Goal: Information Seeking & Learning: Learn about a topic

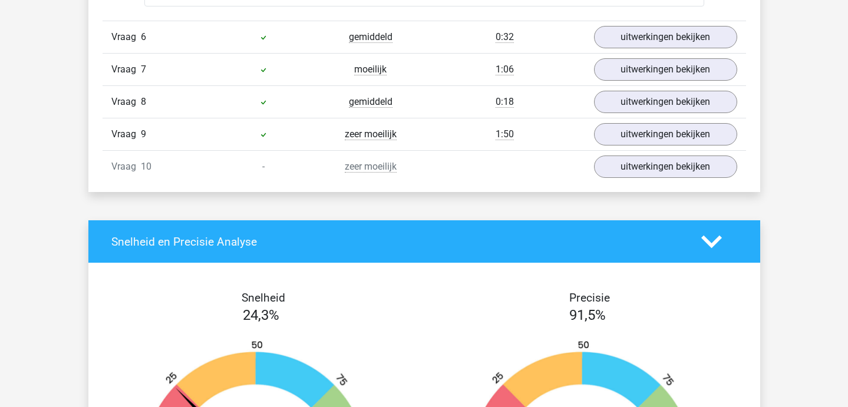
scroll to position [1991, 0]
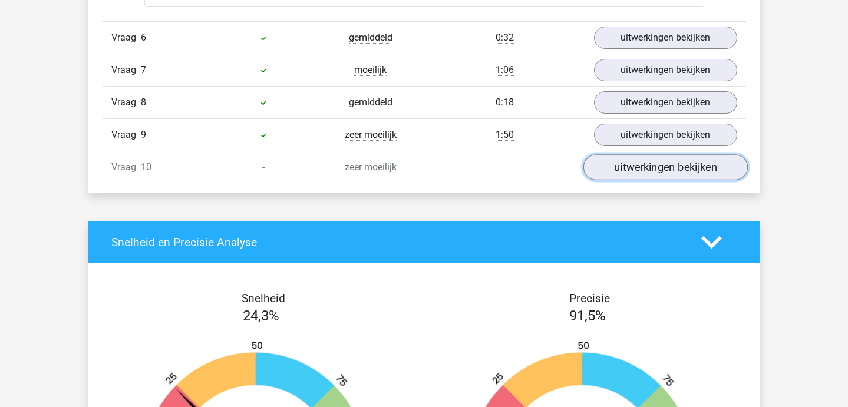
click at [615, 156] on link "uitwerkingen bekijken" at bounding box center [665, 167] width 164 height 26
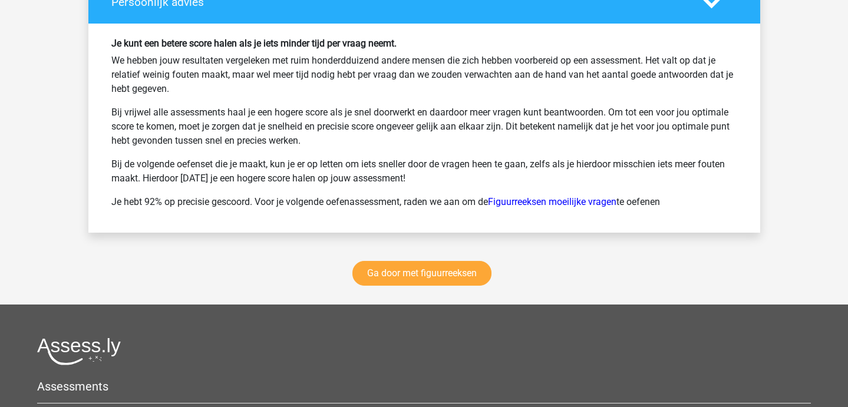
scroll to position [3535, 0]
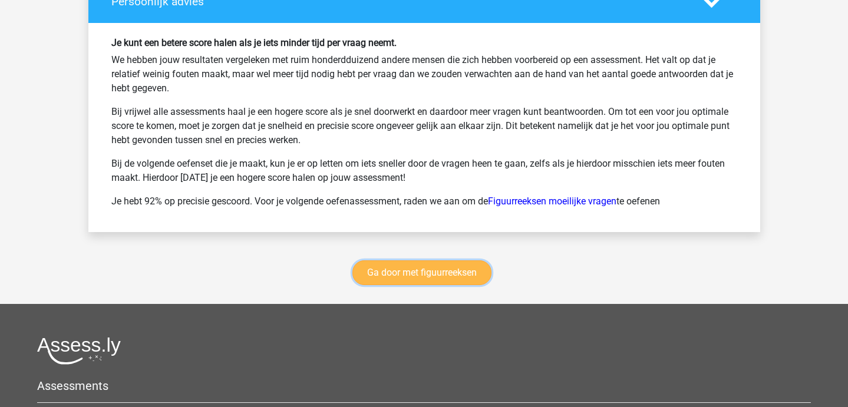
click at [381, 278] on link "Ga door met figuurreeksen" at bounding box center [422, 273] width 139 height 25
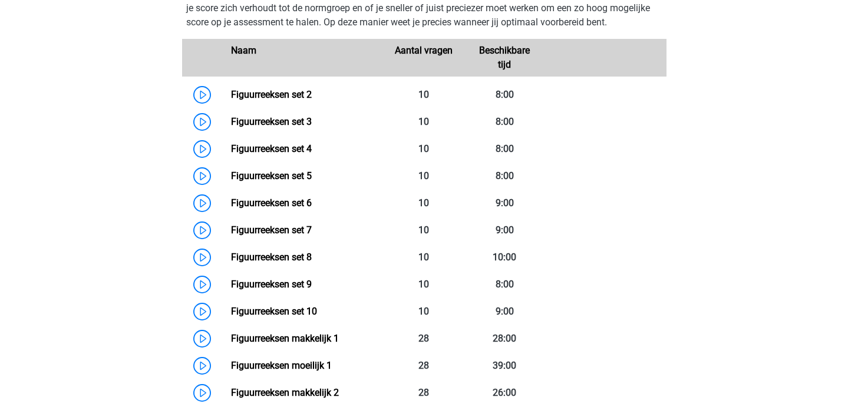
scroll to position [573, 0]
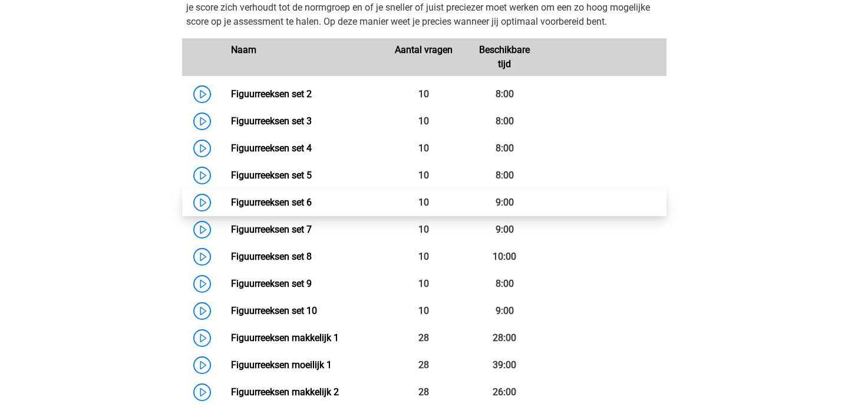
click at [312, 198] on link "Figuurreeksen set 6" at bounding box center [271, 202] width 81 height 11
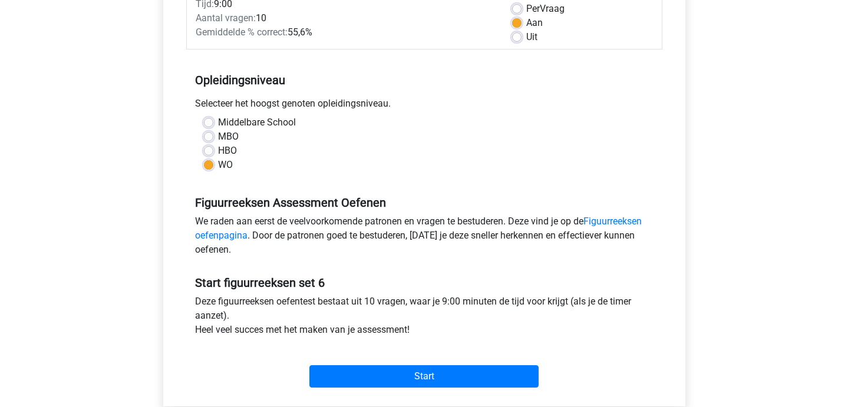
scroll to position [189, 0]
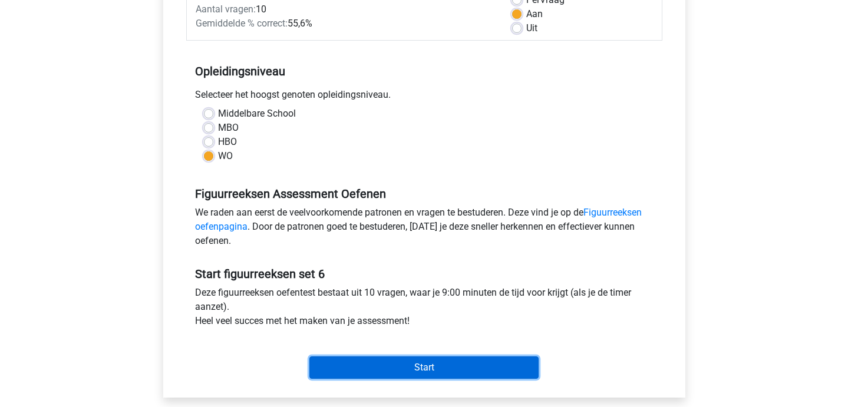
click at [372, 360] on input "Start" at bounding box center [424, 368] width 229 height 22
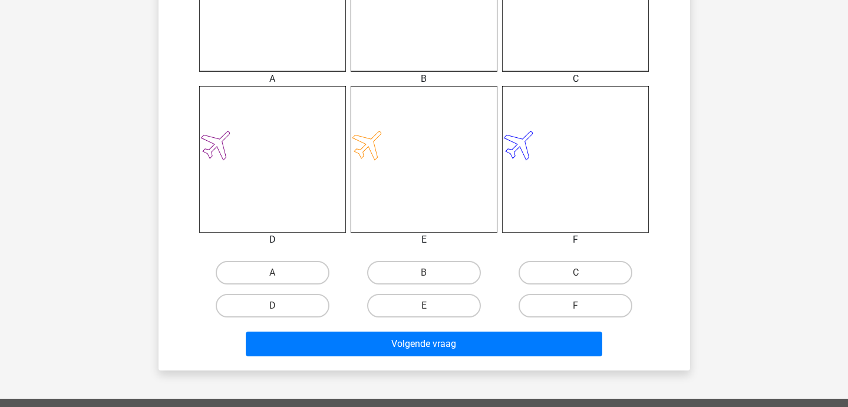
scroll to position [410, 0]
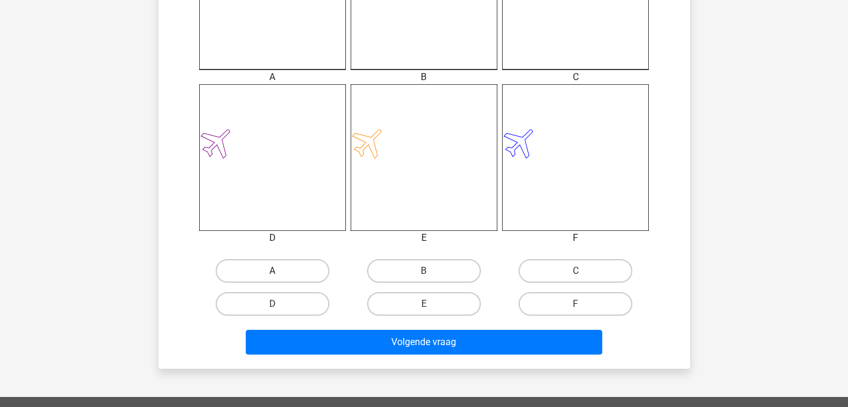
click at [287, 271] on label "A" at bounding box center [273, 271] width 114 height 24
click at [280, 271] on input "A" at bounding box center [276, 275] width 8 height 8
radio input "true"
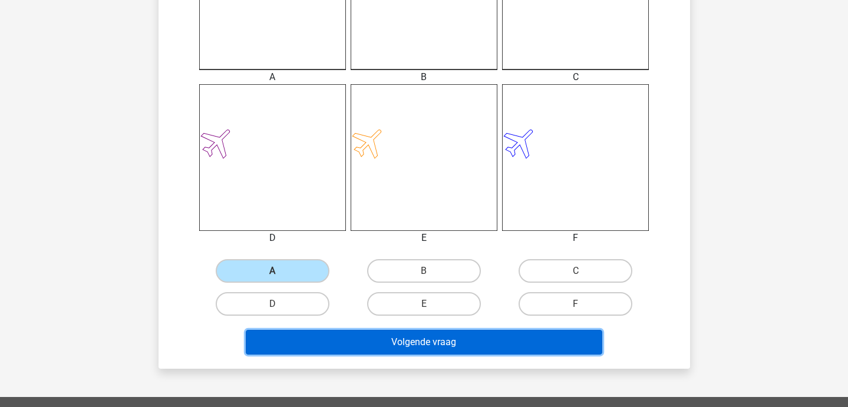
click at [317, 348] on button "Volgende vraag" at bounding box center [424, 342] width 357 height 25
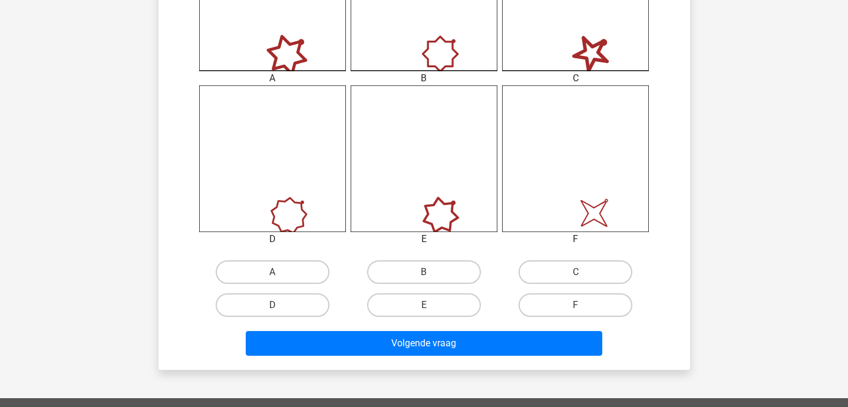
scroll to position [410, 0]
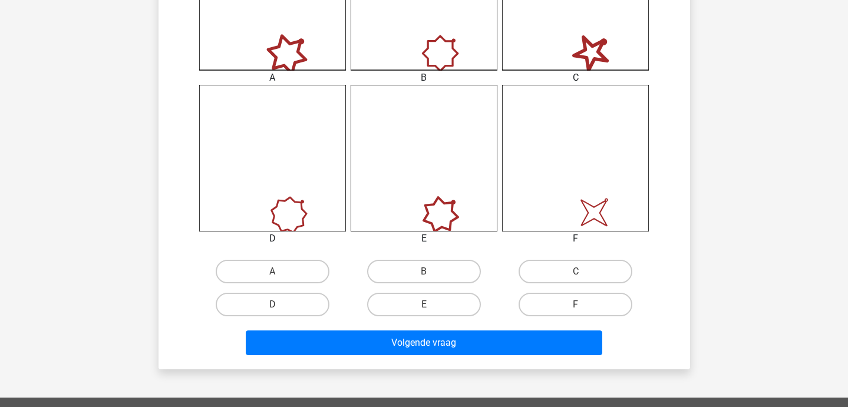
click at [576, 308] on input "F" at bounding box center [580, 309] width 8 height 8
radio input "true"
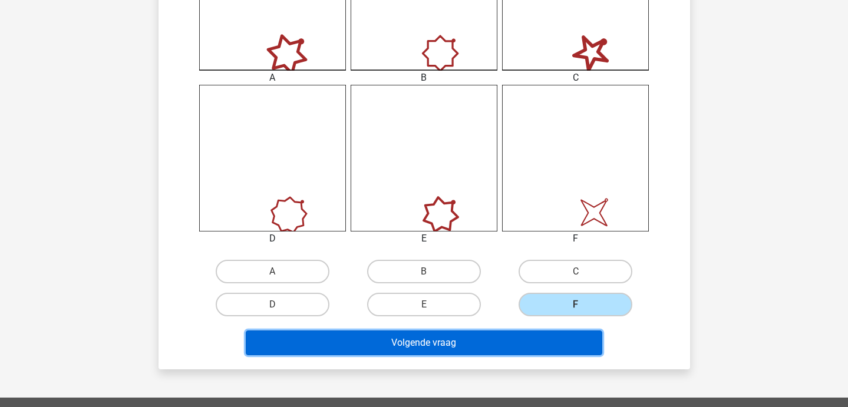
click at [548, 343] on button "Volgende vraag" at bounding box center [424, 343] width 357 height 25
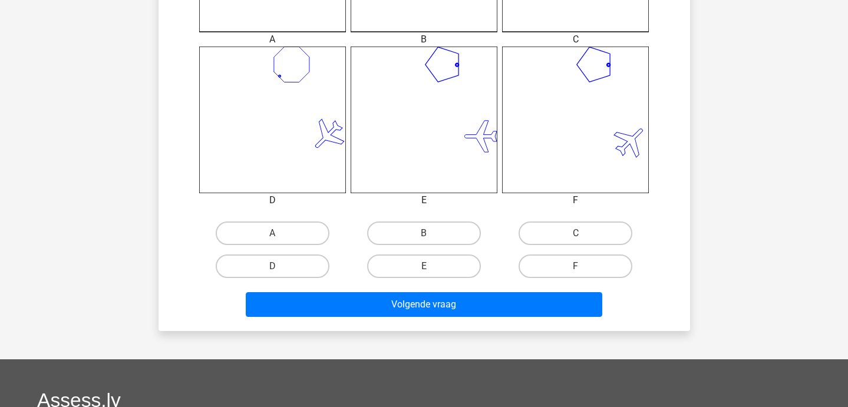
scroll to position [450, 0]
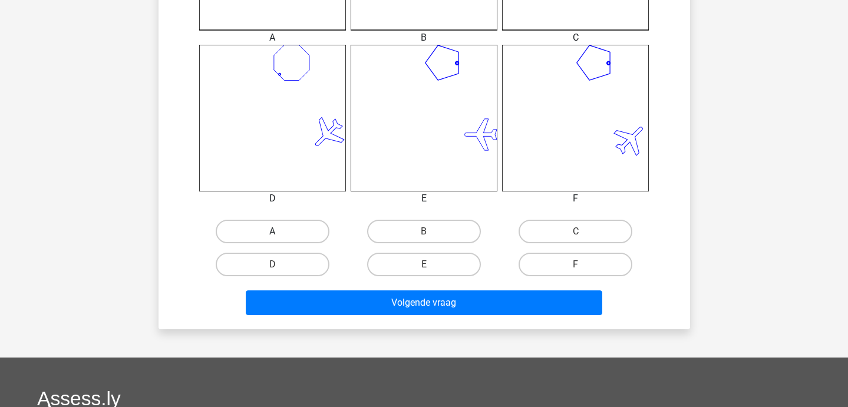
click at [284, 222] on label "A" at bounding box center [273, 232] width 114 height 24
click at [280, 232] on input "A" at bounding box center [276, 236] width 8 height 8
radio input "true"
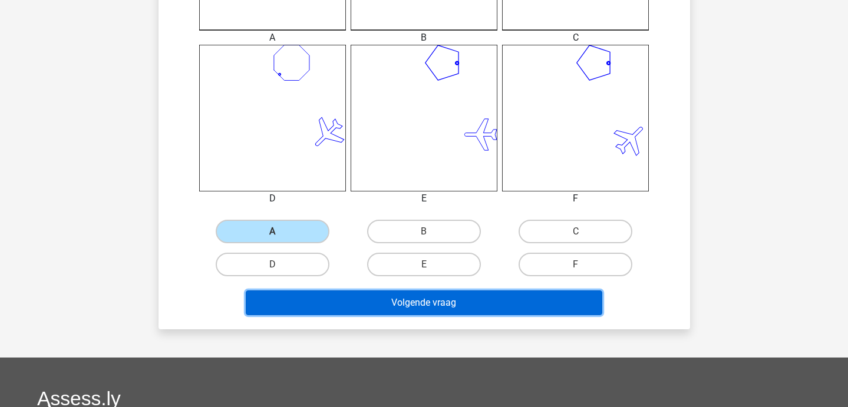
click at [321, 297] on button "Volgende vraag" at bounding box center [424, 303] width 357 height 25
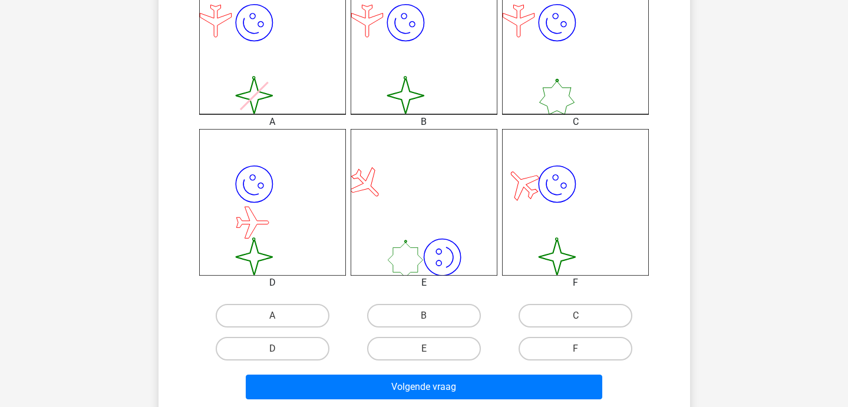
scroll to position [391, 0]
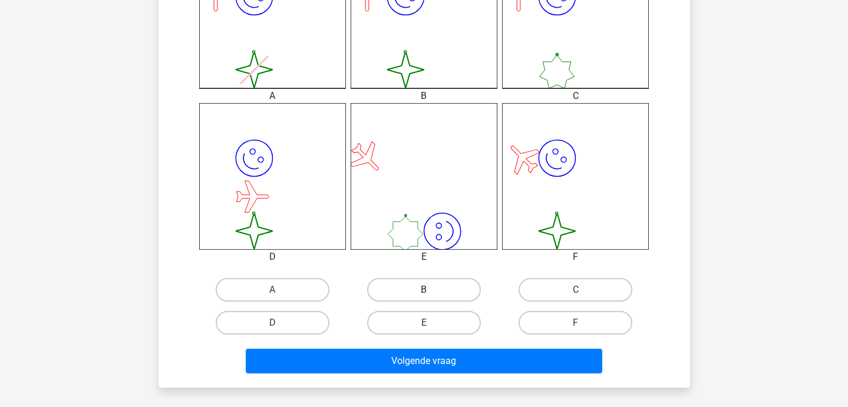
click at [411, 299] on label "B" at bounding box center [424, 290] width 114 height 24
click at [424, 298] on input "B" at bounding box center [428, 294] width 8 height 8
radio input "true"
click at [420, 393] on div "Phoebe phoebewardropper@gmail.com Nederlands English" at bounding box center [424, 168] width 848 height 1119
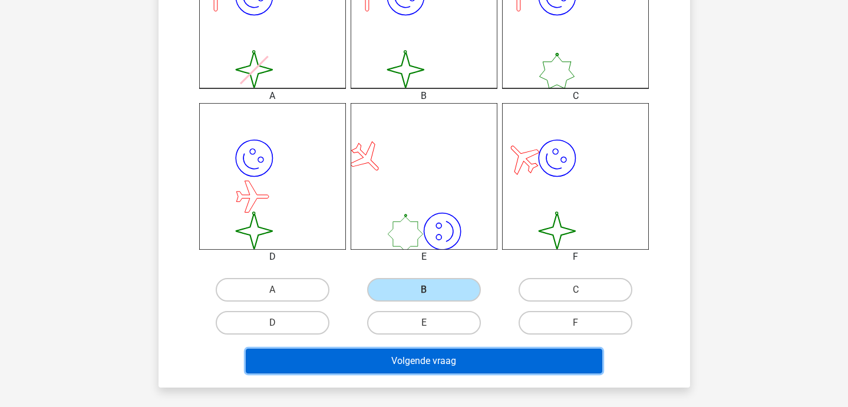
click at [408, 373] on button "Volgende vraag" at bounding box center [424, 361] width 357 height 25
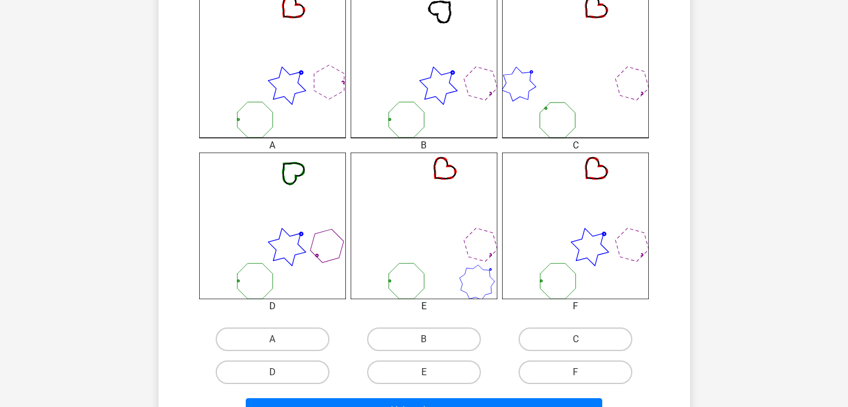
scroll to position [347, 0]
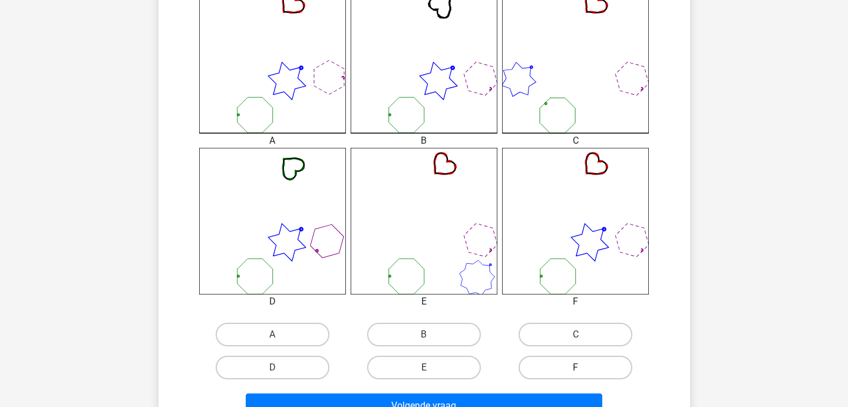
click at [595, 366] on label "F" at bounding box center [576, 368] width 114 height 24
click at [584, 368] on input "F" at bounding box center [580, 372] width 8 height 8
radio input "true"
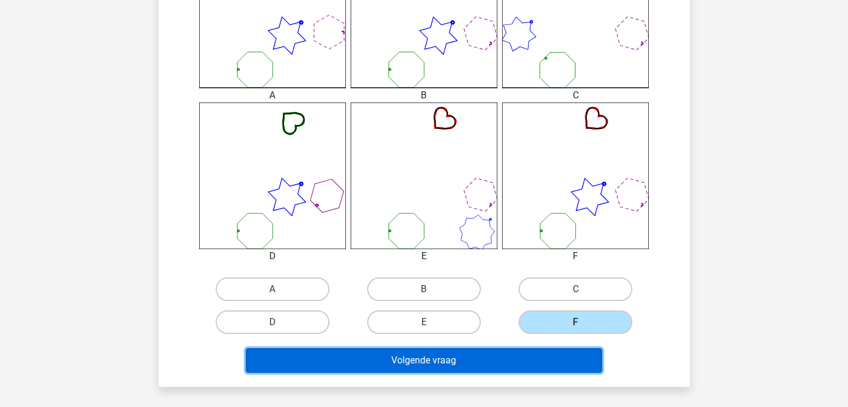
click at [584, 361] on button "Volgende vraag" at bounding box center [424, 360] width 357 height 25
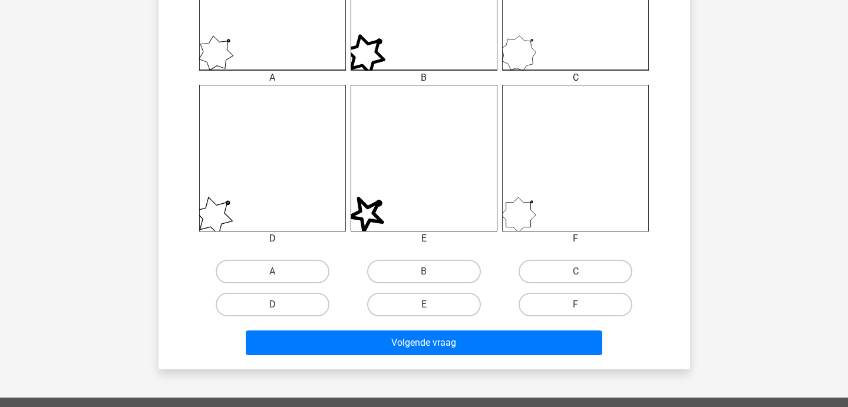
scroll to position [409, 0]
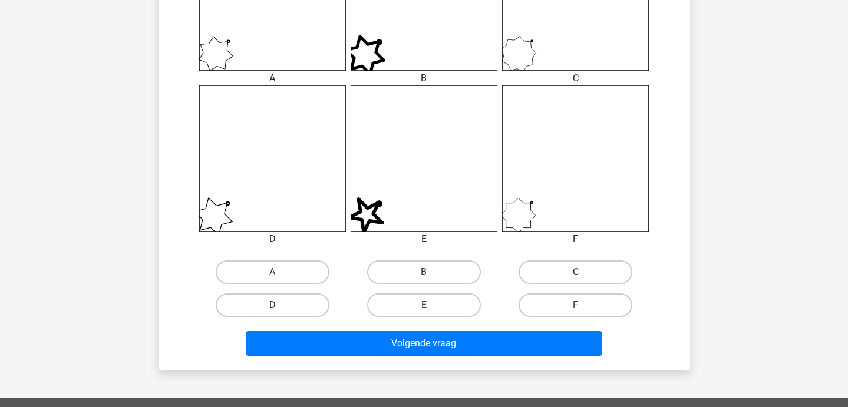
click at [545, 265] on label "C" at bounding box center [576, 273] width 114 height 24
click at [576, 272] on input "C" at bounding box center [580, 276] width 8 height 8
radio input "true"
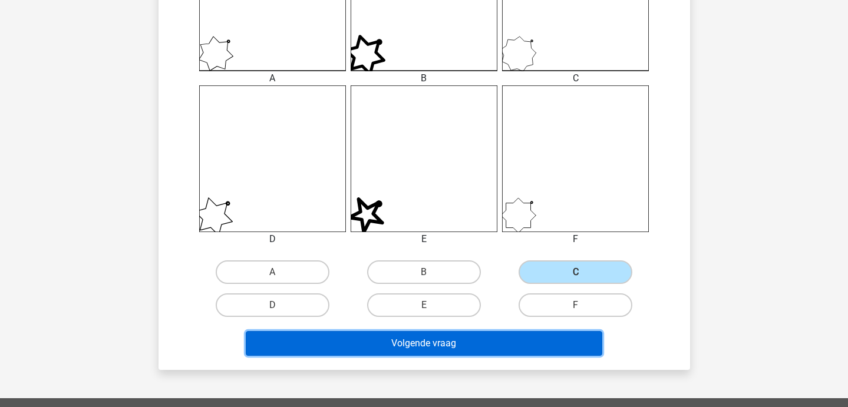
click at [486, 338] on button "Volgende vraag" at bounding box center [424, 343] width 357 height 25
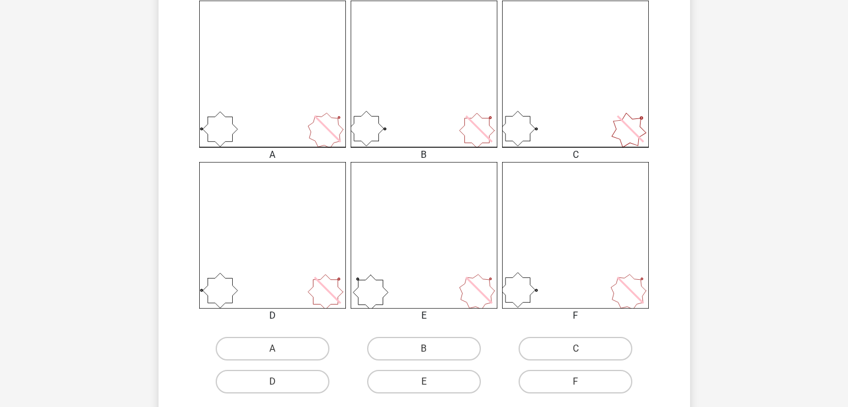
scroll to position [383, 0]
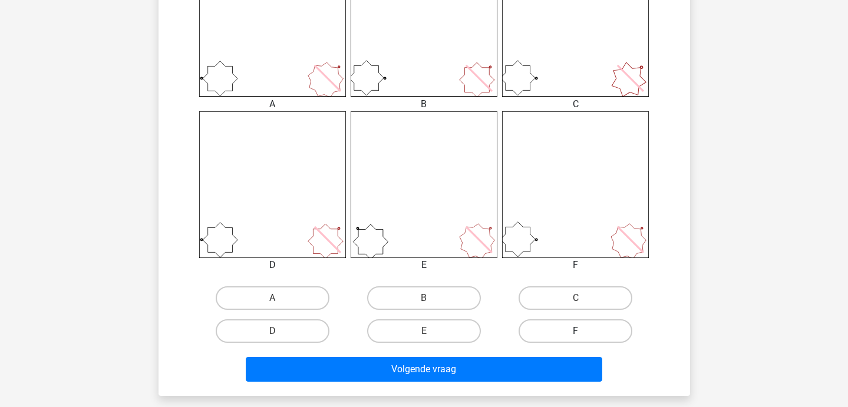
click at [561, 332] on label "F" at bounding box center [576, 332] width 114 height 24
click at [576, 332] on input "F" at bounding box center [580, 335] width 8 height 8
radio input "true"
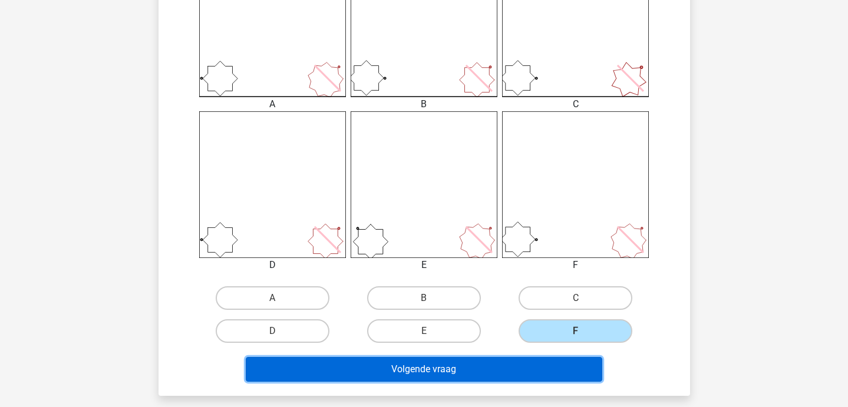
click at [516, 370] on button "Volgende vraag" at bounding box center [424, 369] width 357 height 25
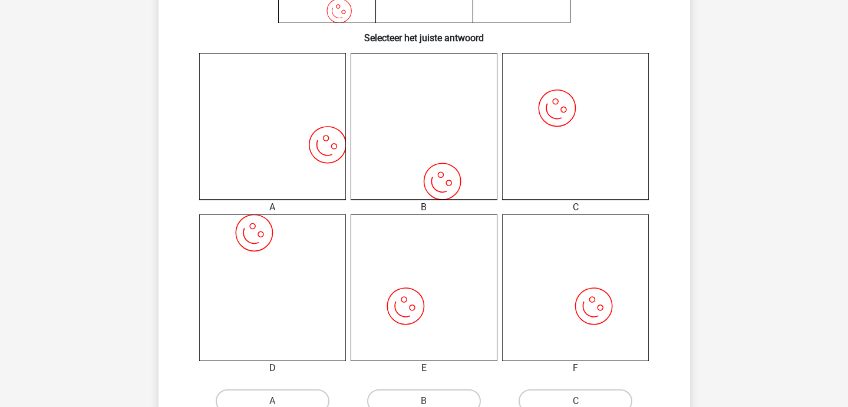
scroll to position [279, 0]
click at [284, 393] on label "A" at bounding box center [273, 402] width 114 height 24
click at [280, 402] on input "A" at bounding box center [276, 406] width 8 height 8
radio input "true"
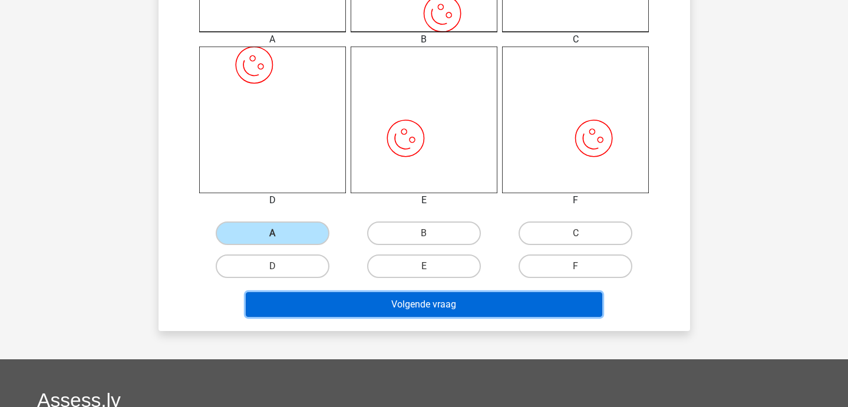
click at [360, 303] on button "Volgende vraag" at bounding box center [424, 304] width 357 height 25
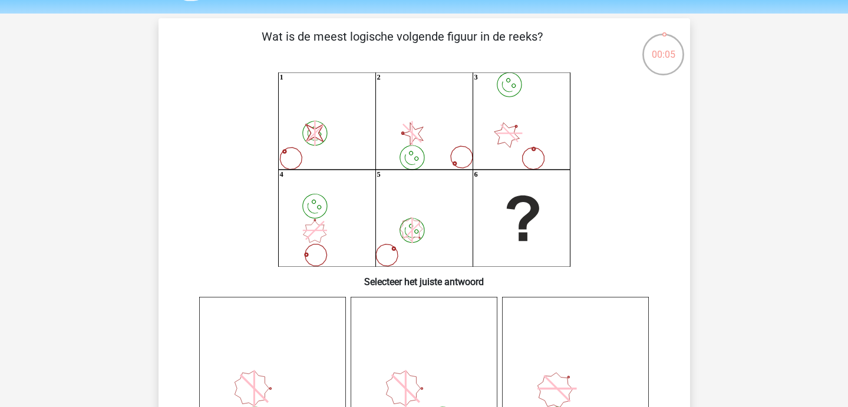
scroll to position [38, 0]
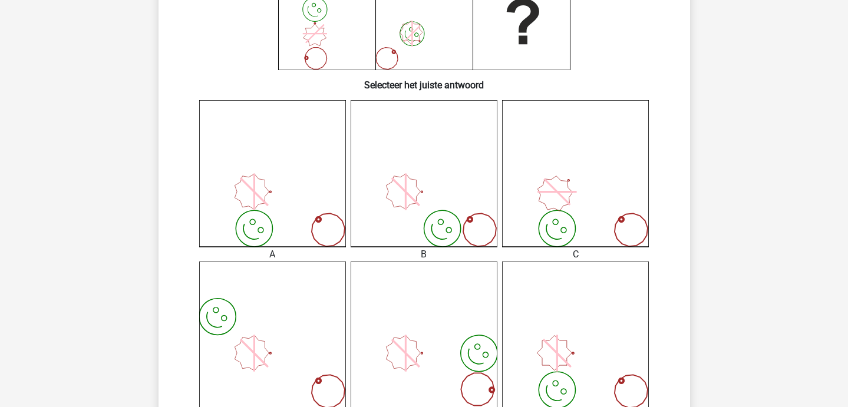
scroll to position [235, 0]
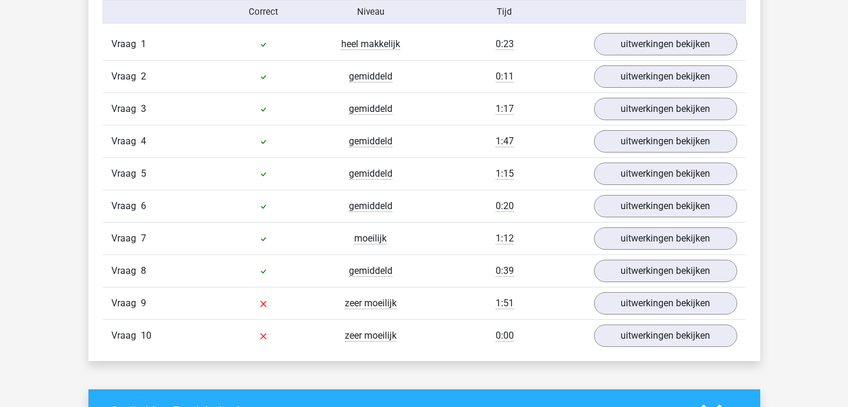
scroll to position [758, 0]
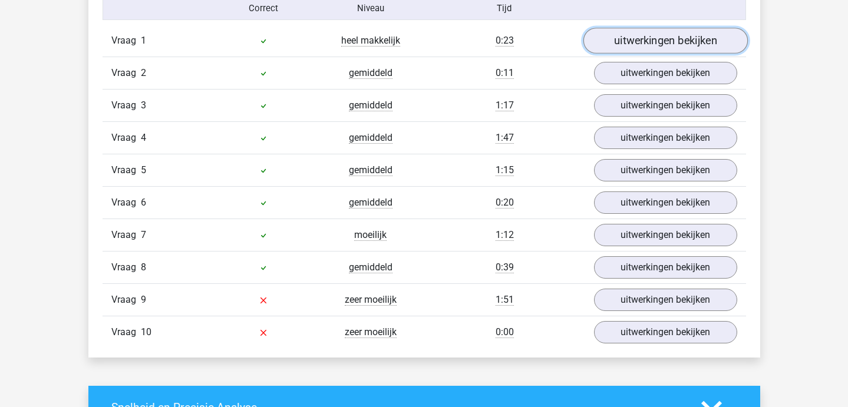
click at [636, 32] on link "uitwerkingen bekijken" at bounding box center [665, 41] width 164 height 26
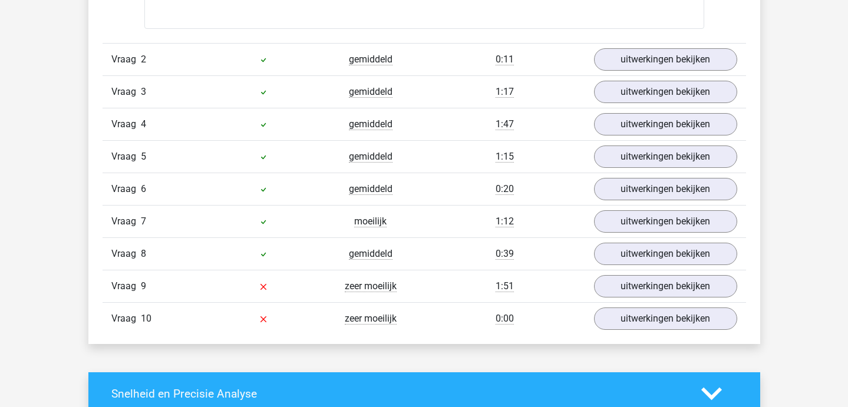
scroll to position [1556, 0]
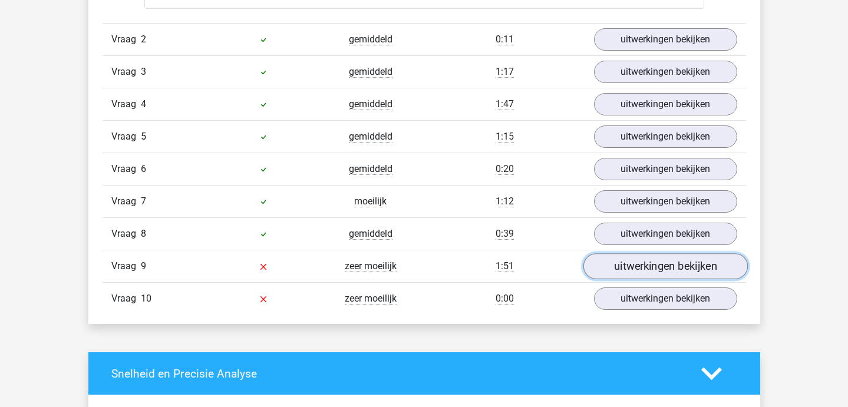
click at [615, 274] on link "uitwerkingen bekijken" at bounding box center [665, 267] width 164 height 26
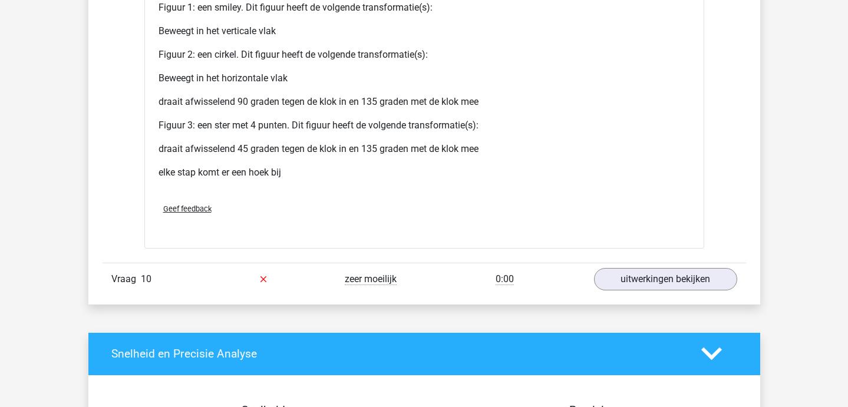
scroll to position [2506, 0]
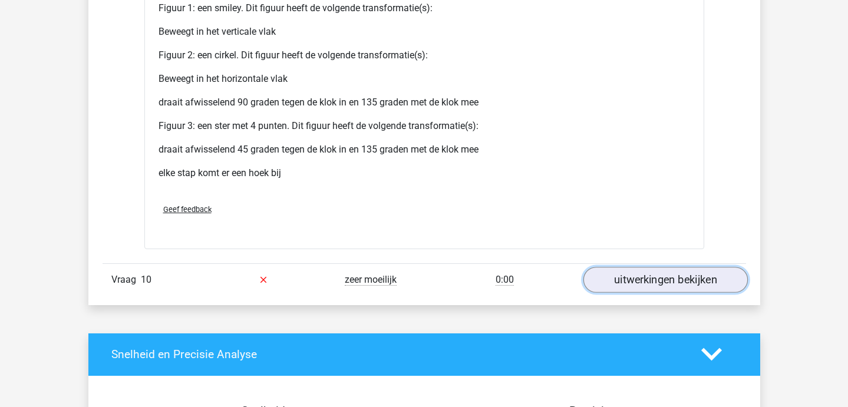
click at [618, 288] on link "uitwerkingen bekijken" at bounding box center [665, 280] width 164 height 26
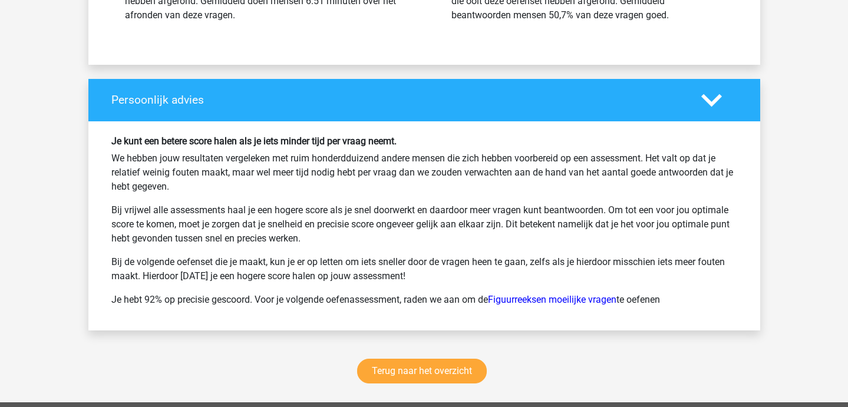
scroll to position [4087, 0]
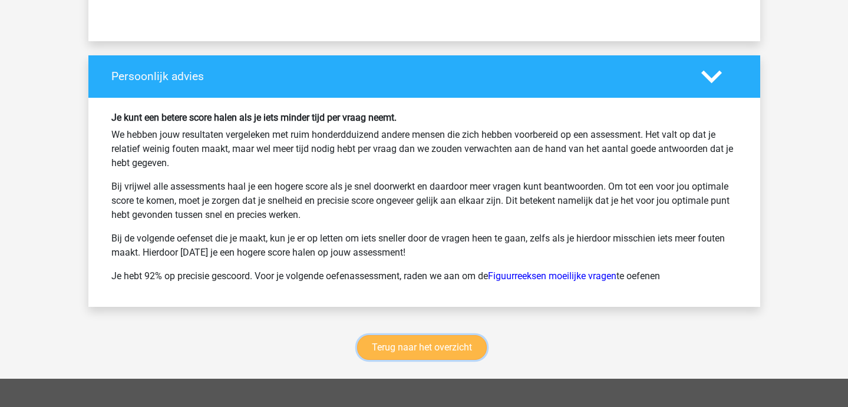
click at [425, 348] on link "Terug naar het overzicht" at bounding box center [422, 347] width 130 height 25
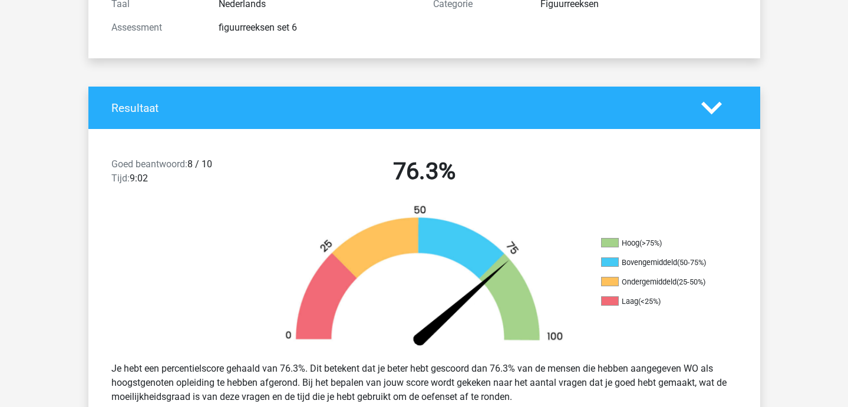
scroll to position [0, 0]
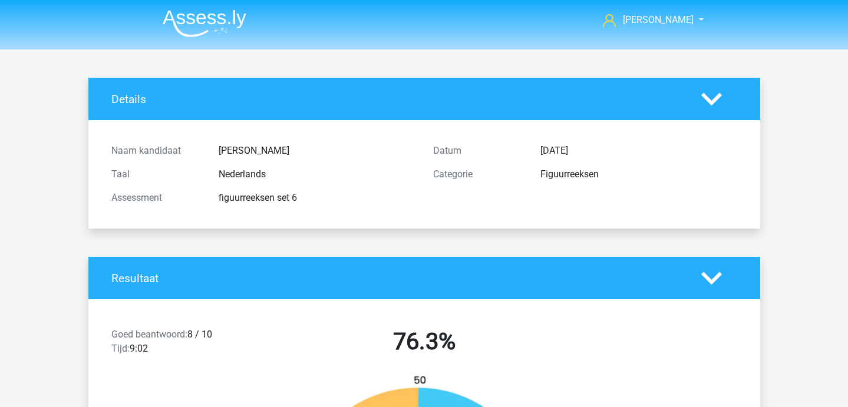
click at [206, 32] on img at bounding box center [205, 23] width 84 height 28
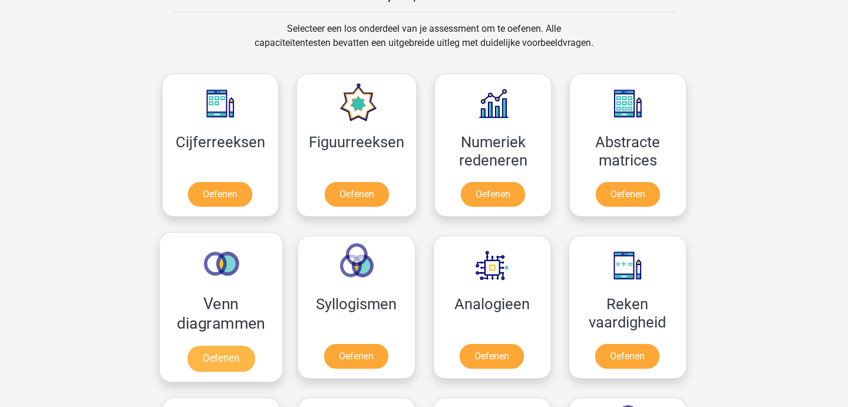
scroll to position [477, 0]
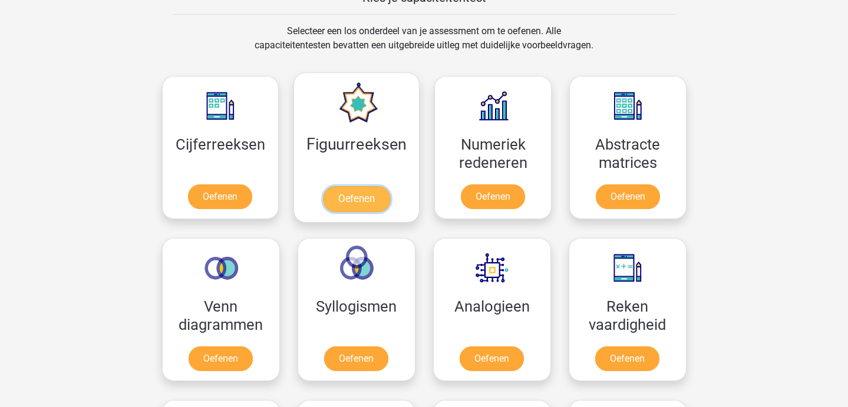
click at [335, 186] on link "Oefenen" at bounding box center [356, 199] width 67 height 26
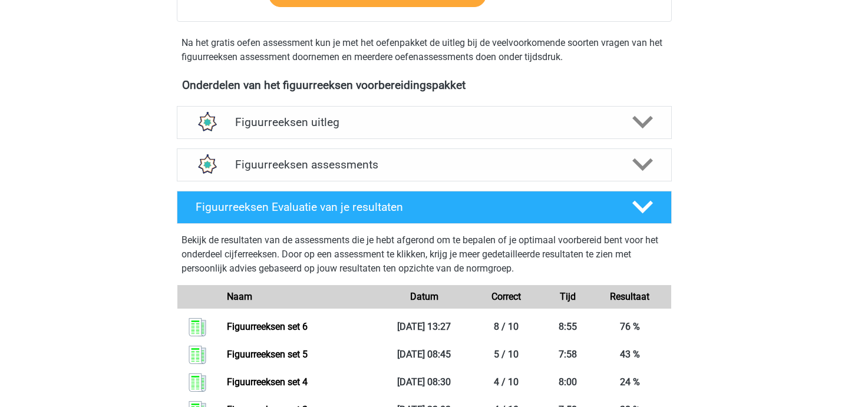
scroll to position [353, 0]
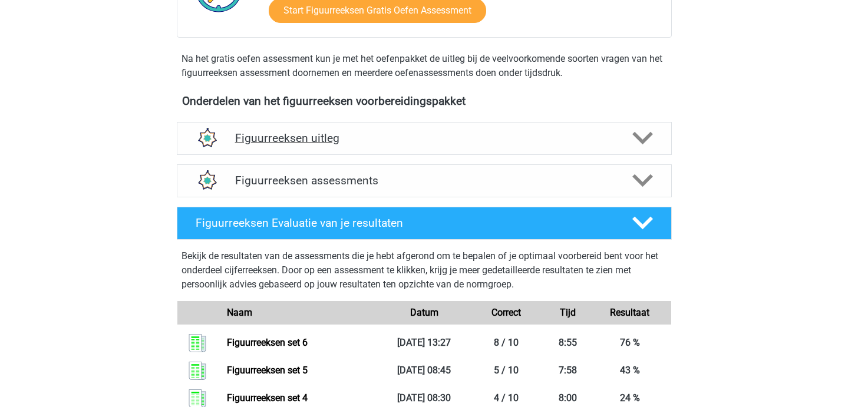
click at [324, 147] on div "Figuurreeksen uitleg" at bounding box center [424, 138] width 495 height 33
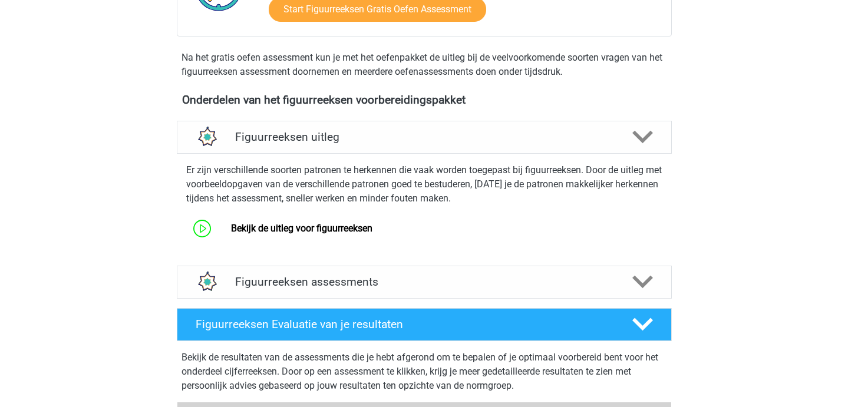
scroll to position [355, 0]
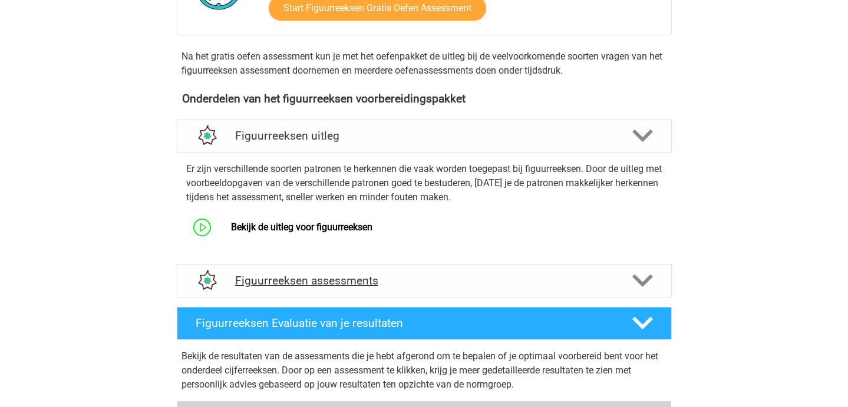
click at [343, 295] on div "Figuurreeksen assessments" at bounding box center [424, 281] width 495 height 33
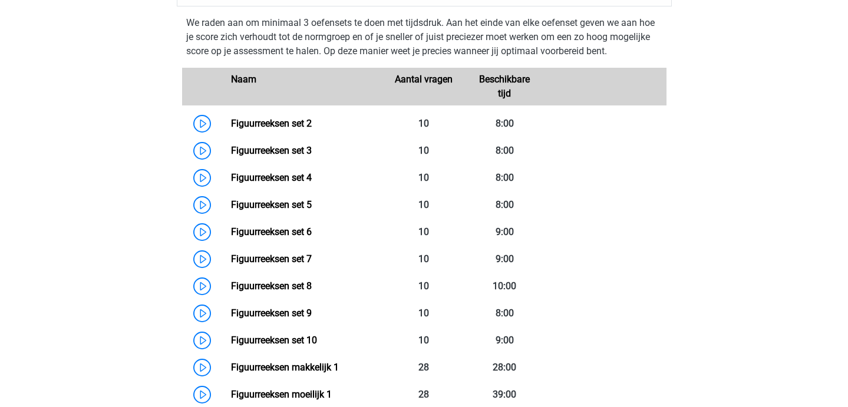
scroll to position [650, 0]
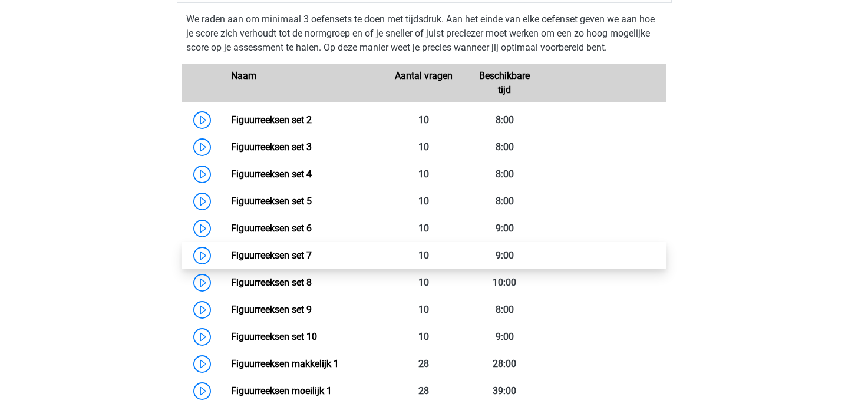
click at [312, 258] on link "Figuurreeksen set 7" at bounding box center [271, 255] width 81 height 11
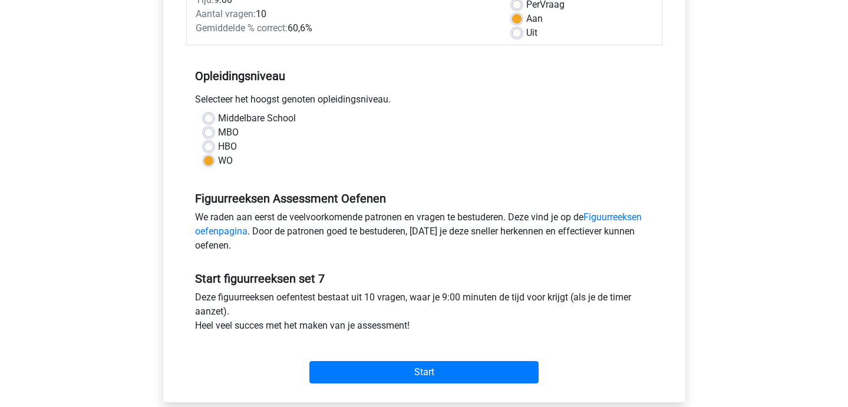
scroll to position [185, 0]
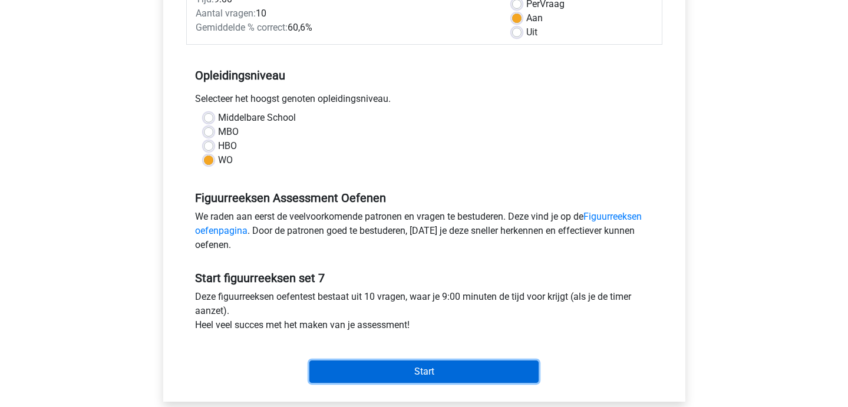
click at [342, 365] on input "Start" at bounding box center [424, 372] width 229 height 22
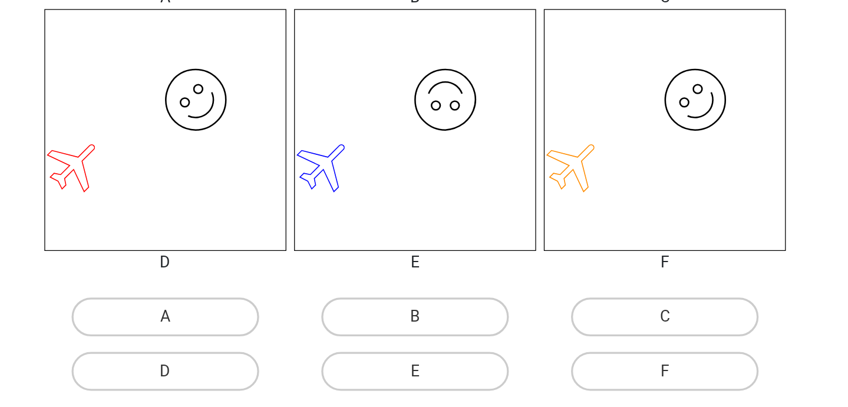
scroll to position [330, 0]
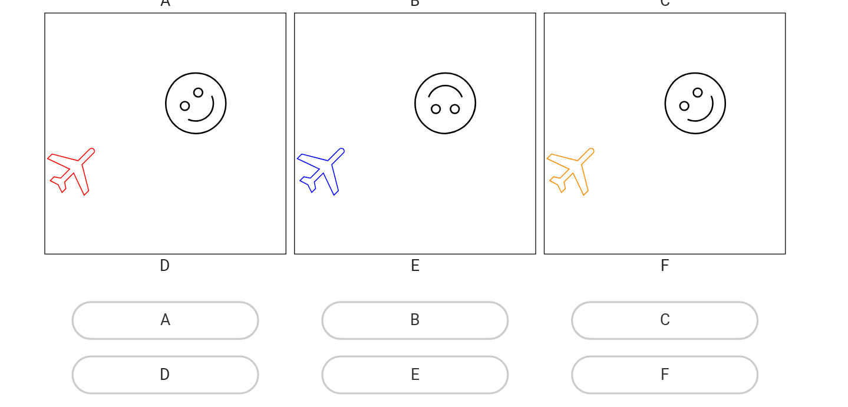
click at [295, 386] on label "D" at bounding box center [273, 385] width 114 height 24
click at [280, 386] on input "D" at bounding box center [276, 389] width 8 height 8
radio input "true"
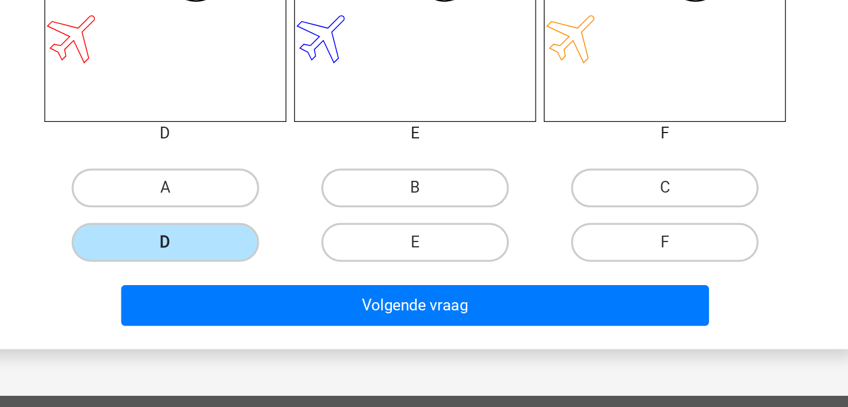
scroll to position [413, 0]
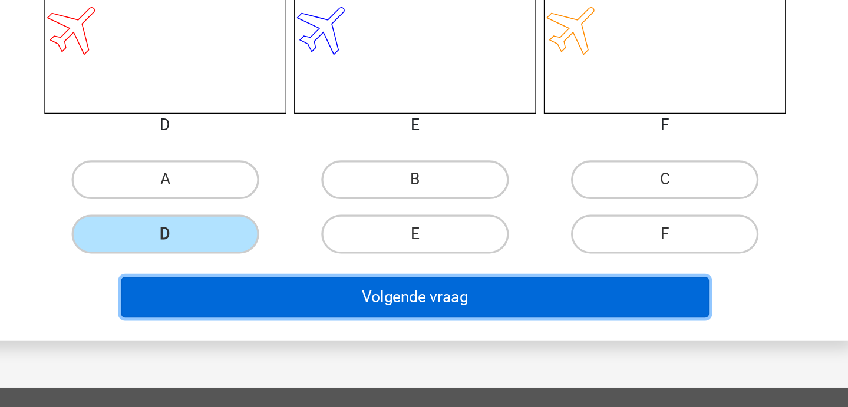
click at [364, 340] on button "Volgende vraag" at bounding box center [424, 340] width 357 height 25
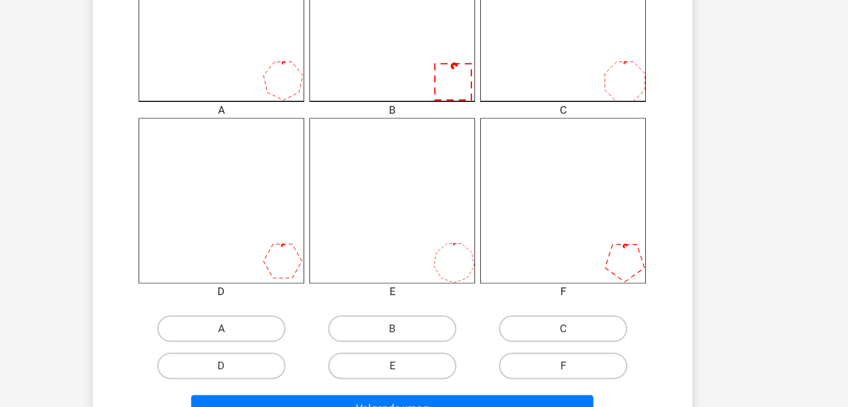
scroll to position [347, 0]
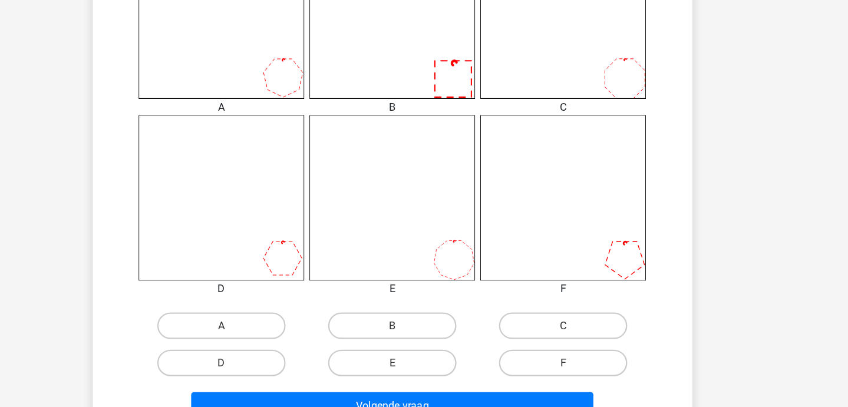
click at [424, 338] on input "B" at bounding box center [428, 338] width 8 height 8
radio input "true"
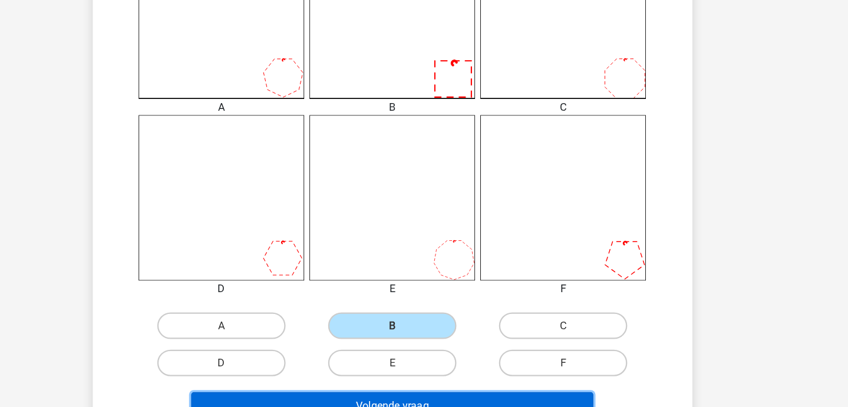
click at [407, 402] on button "Volgende vraag" at bounding box center [424, 405] width 357 height 25
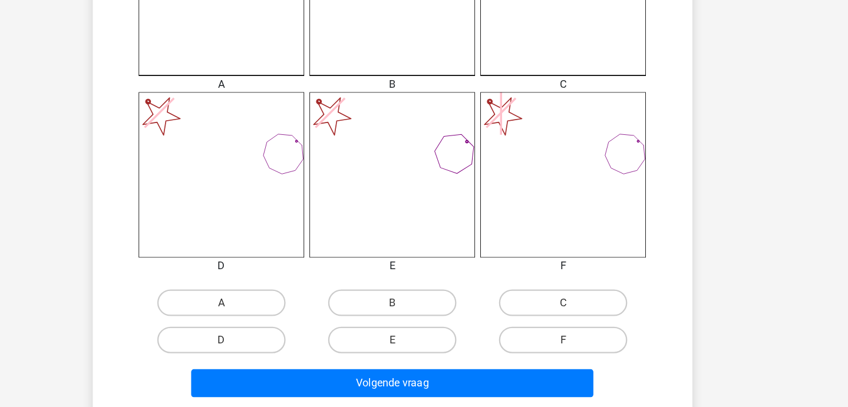
scroll to position [367, 0]
click at [287, 347] on label "D" at bounding box center [273, 347] width 114 height 24
click at [280, 347] on input "D" at bounding box center [276, 351] width 8 height 8
radio input "true"
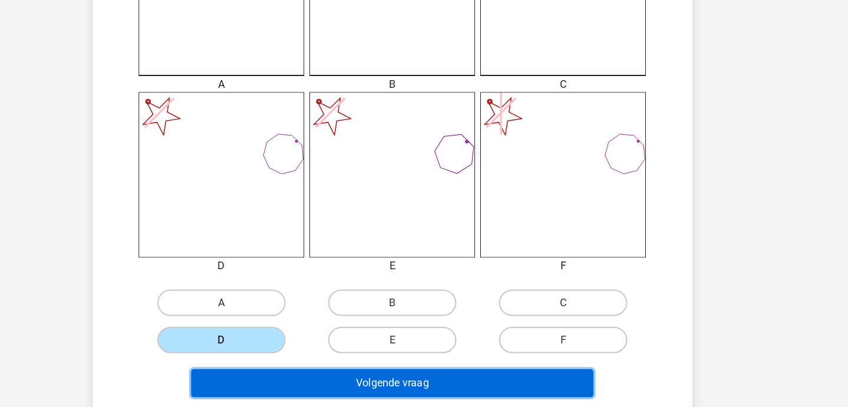
click at [295, 387] on button "Volgende vraag" at bounding box center [424, 385] width 357 height 25
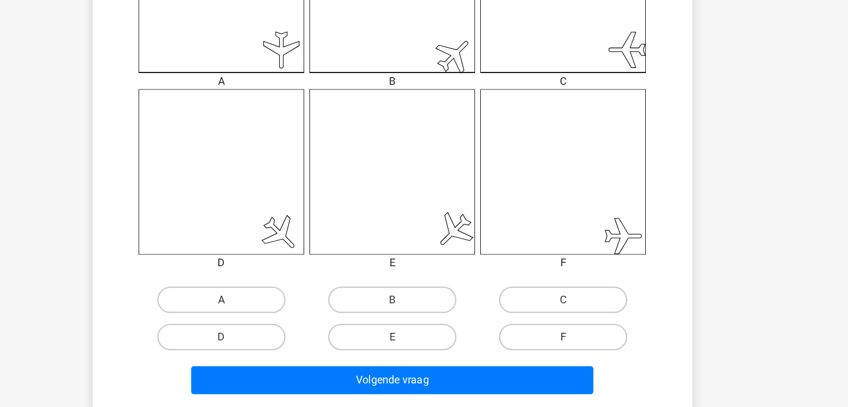
scroll to position [370, 0]
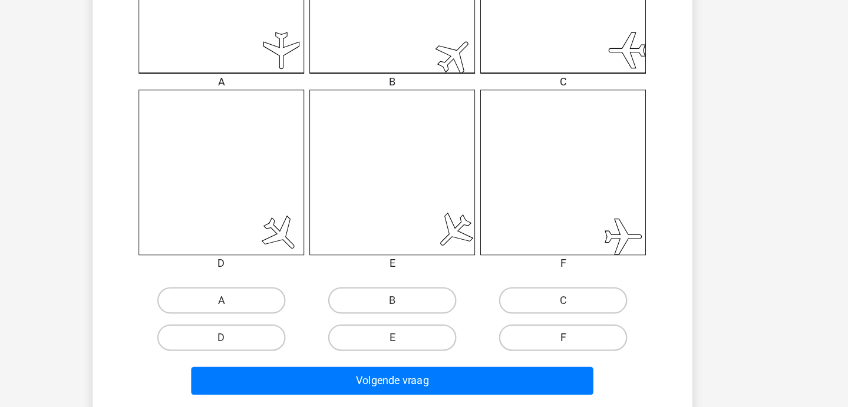
click at [557, 334] on label "F" at bounding box center [576, 345] width 114 height 24
click at [576, 344] on input "F" at bounding box center [580, 348] width 8 height 8
radio input "true"
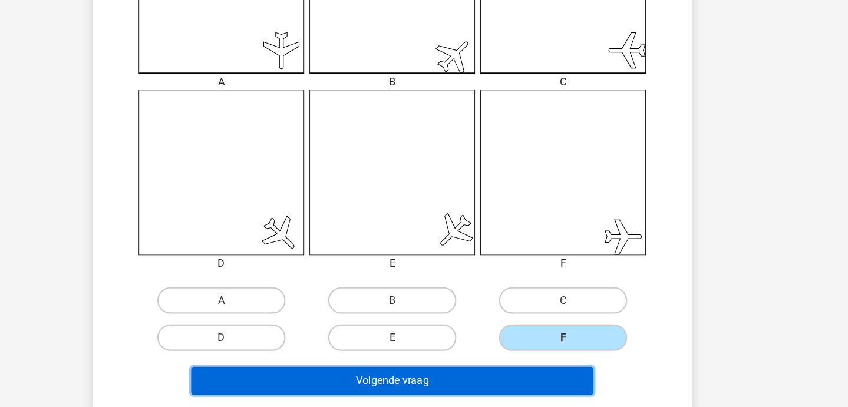
click at [536, 373] on button "Volgende vraag" at bounding box center [424, 382] width 357 height 25
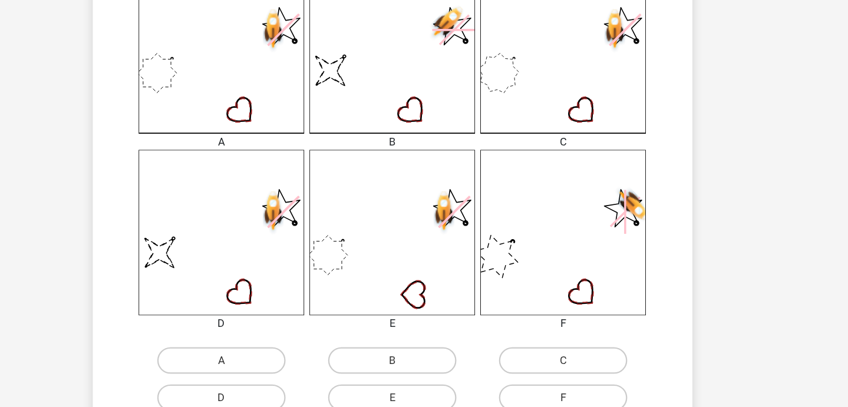
scroll to position [316, 0]
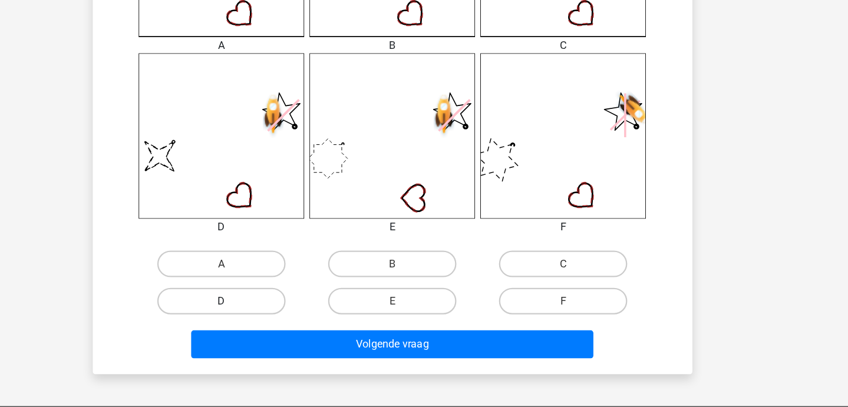
click at [284, 318] on label "D" at bounding box center [273, 313] width 114 height 24
click at [280, 318] on input "D" at bounding box center [276, 317] width 8 height 8
radio input "true"
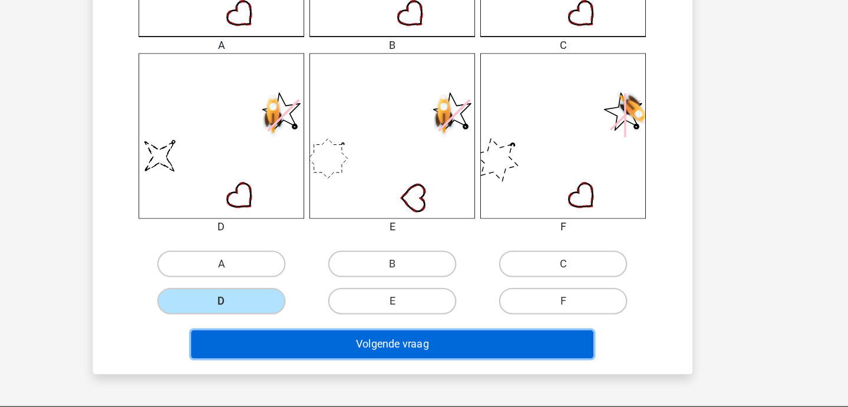
click at [294, 341] on button "Volgende vraag" at bounding box center [424, 351] width 357 height 25
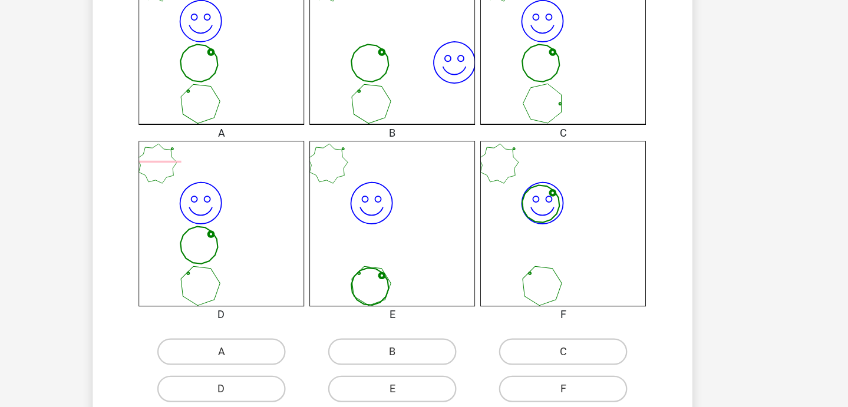
scroll to position [332, 0]
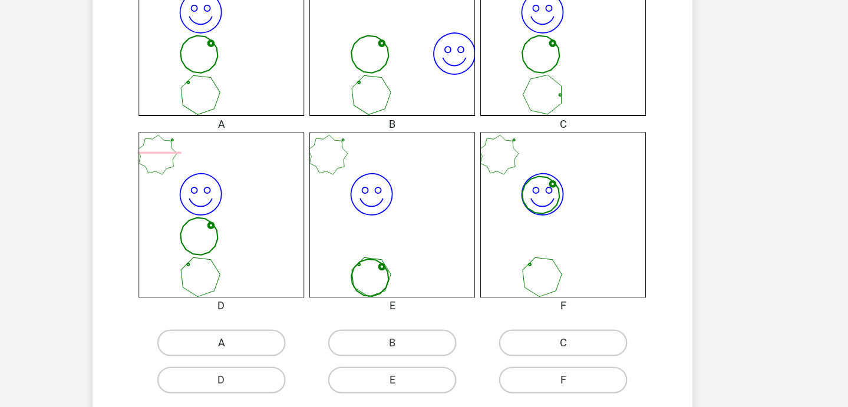
click at [295, 343] on label "A" at bounding box center [273, 350] width 114 height 24
click at [280, 350] on input "A" at bounding box center [276, 354] width 8 height 8
radio input "true"
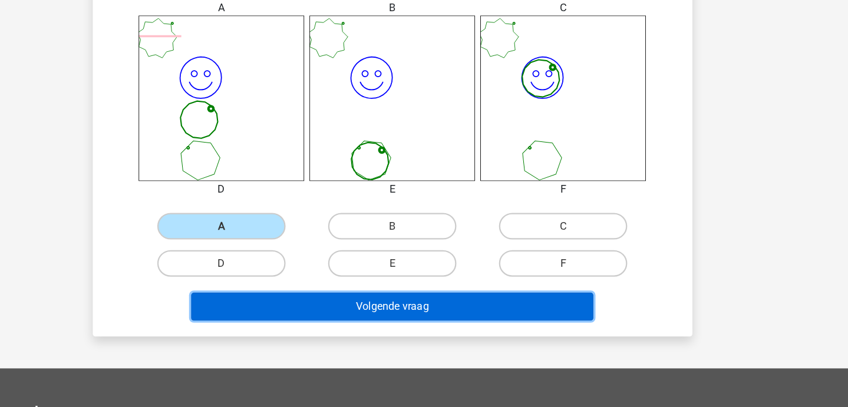
click at [340, 310] on button "Volgende vraag" at bounding box center [424, 317] width 357 height 25
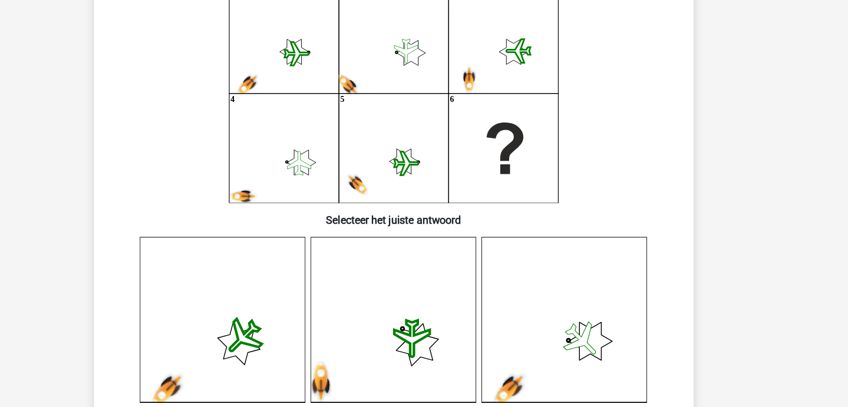
scroll to position [121, 0]
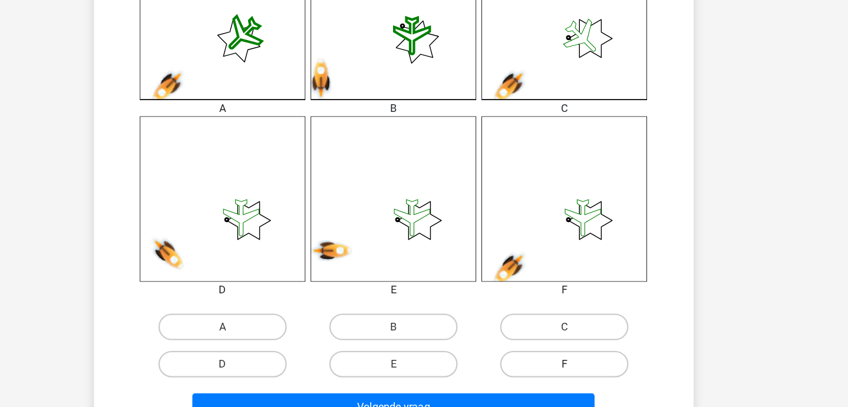
click at [575, 374] on label "F" at bounding box center [576, 368] width 114 height 24
click at [576, 374] on input "F" at bounding box center [580, 372] width 8 height 8
radio input "true"
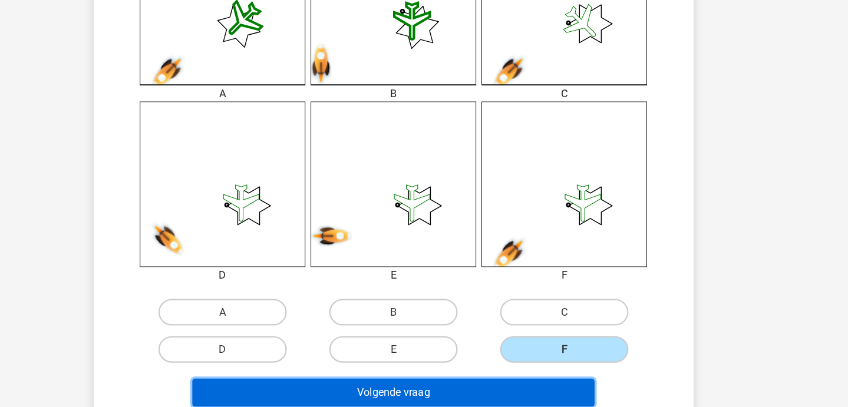
click at [571, 384] on button "Volgende vraag" at bounding box center [424, 394] width 357 height 25
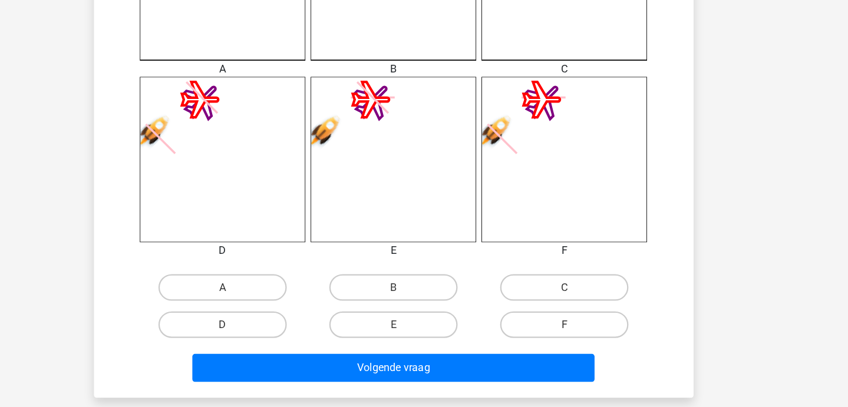
scroll to position [388, 0]
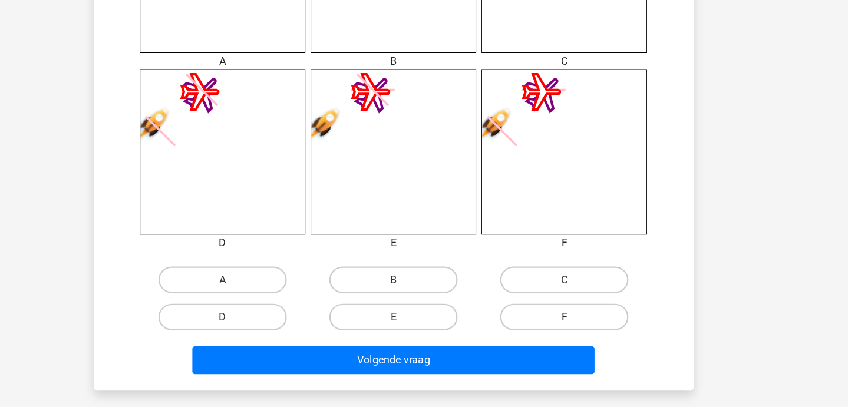
click at [560, 328] on label "F" at bounding box center [576, 327] width 114 height 24
click at [576, 328] on input "F" at bounding box center [580, 331] width 8 height 8
radio input "true"
click at [554, 351] on div "Volgende vraag" at bounding box center [424, 362] width 494 height 39
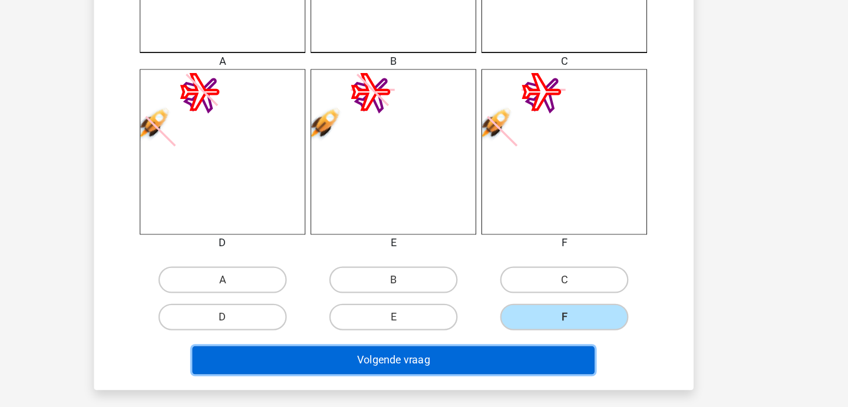
click at [526, 363] on button "Volgende vraag" at bounding box center [424, 365] width 357 height 25
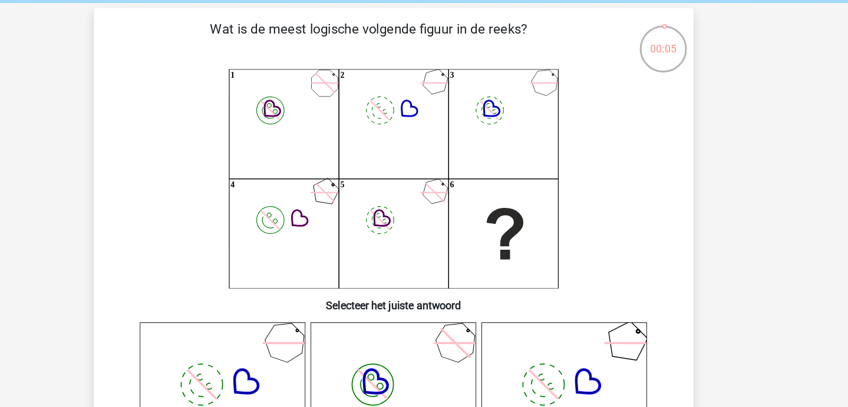
scroll to position [0, 0]
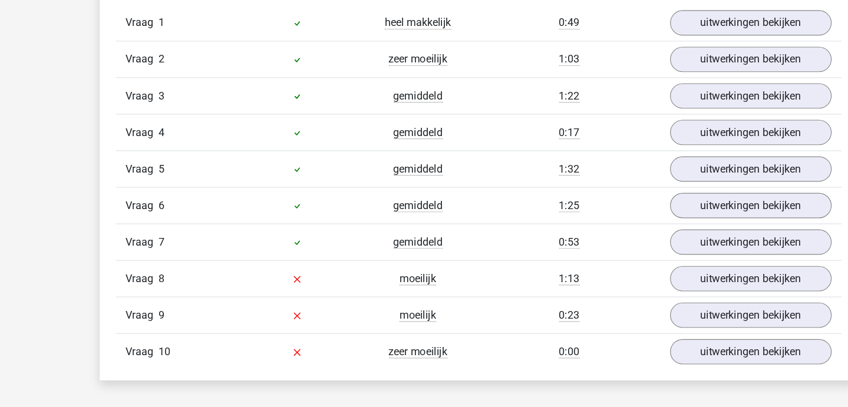
scroll to position [837, 0]
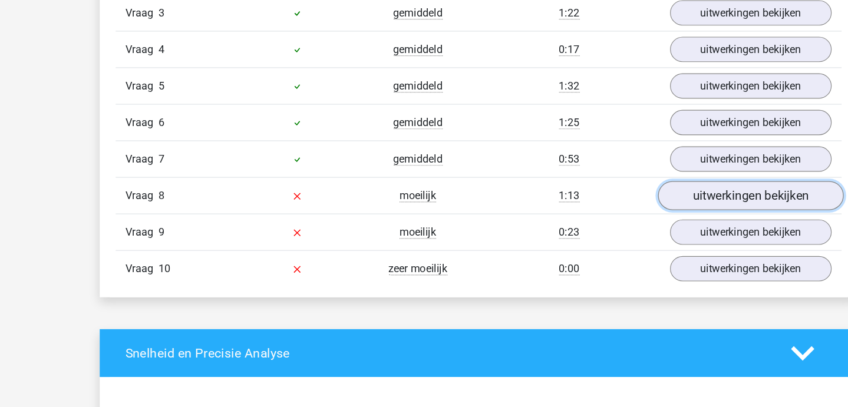
click at [644, 212] on link "uitwerkingen bekijken" at bounding box center [665, 218] width 164 height 26
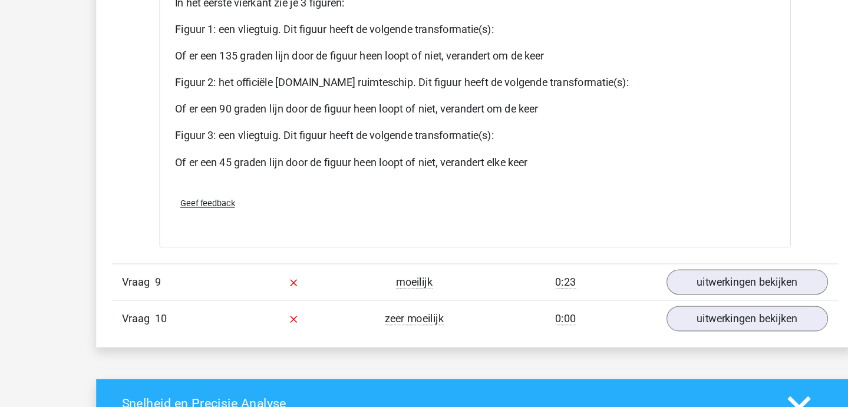
scroll to position [1722, 0]
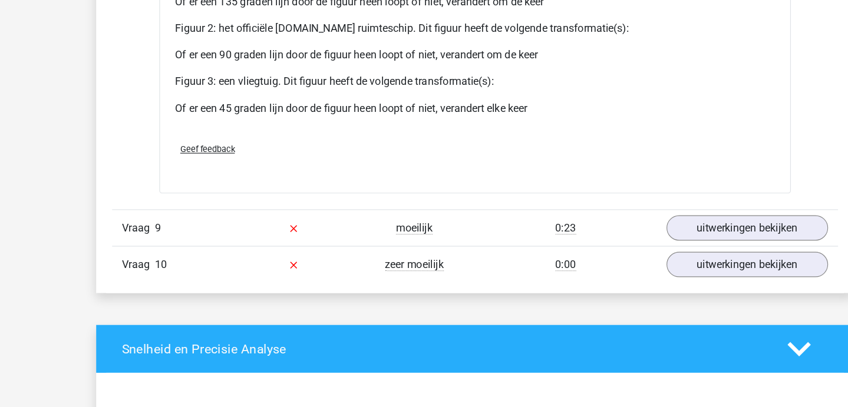
click at [593, 255] on div "uitwerkingen bekijken" at bounding box center [665, 248] width 161 height 22
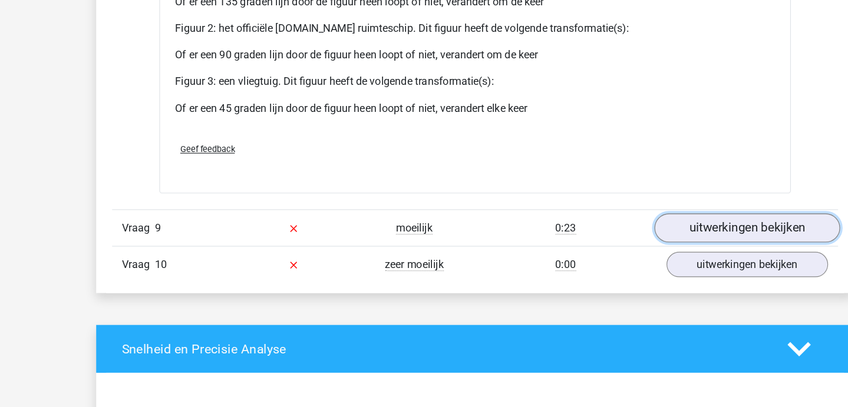
click at [597, 255] on link "uitwerkingen bekijken" at bounding box center [665, 248] width 164 height 26
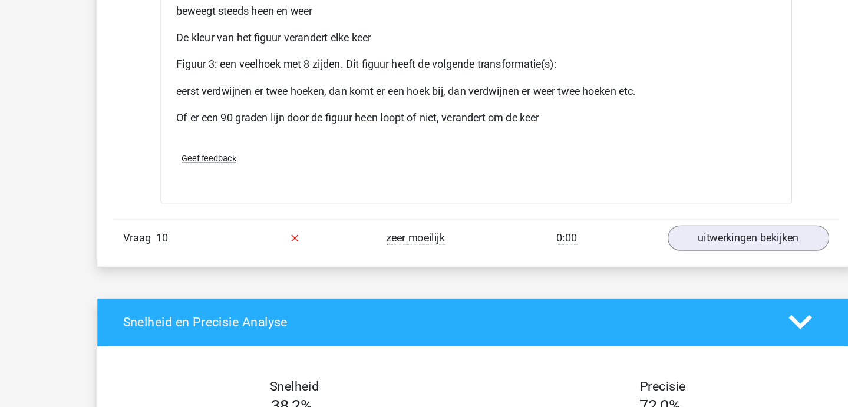
scroll to position [2691, 0]
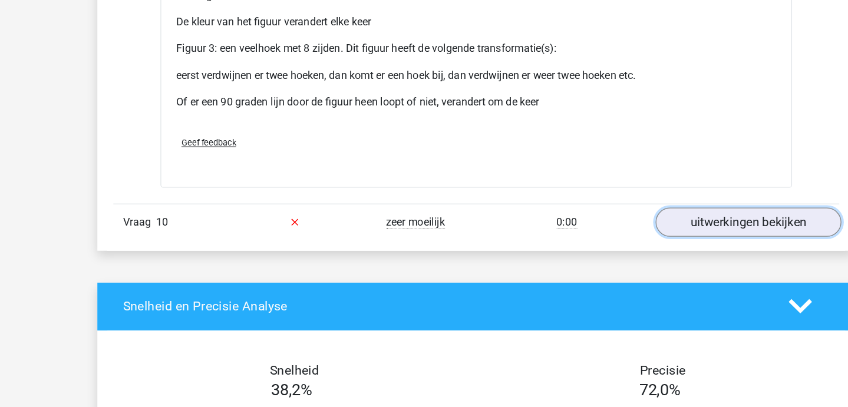
click at [638, 241] on link "uitwerkingen bekijken" at bounding box center [665, 243] width 164 height 26
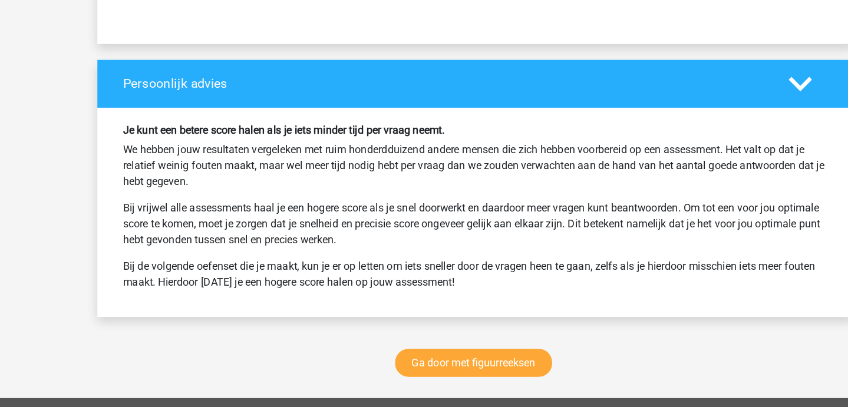
scroll to position [4201, 0]
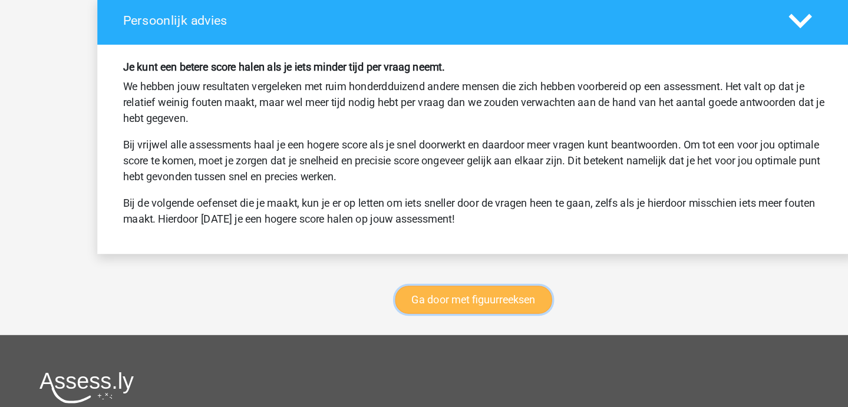
click at [399, 311] on link "Ga door met figuurreeksen" at bounding box center [422, 310] width 139 height 25
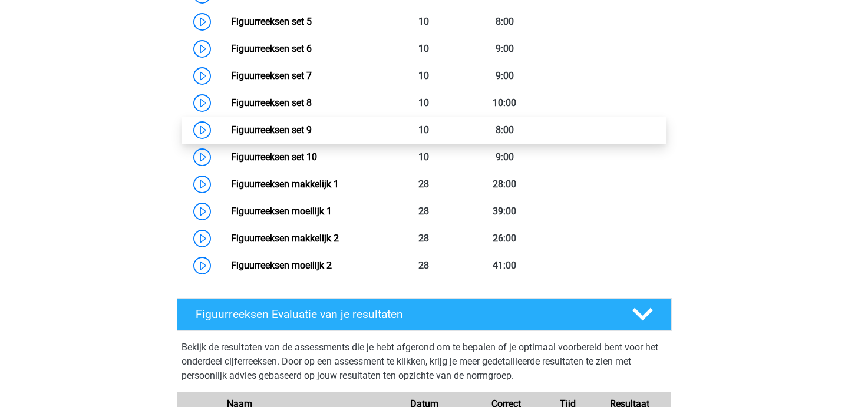
scroll to position [725, 0]
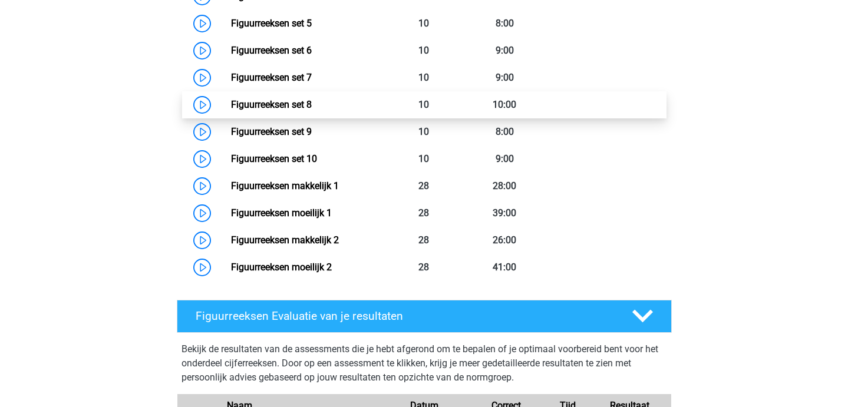
click at [301, 106] on link "Figuurreeksen set 8" at bounding box center [271, 104] width 81 height 11
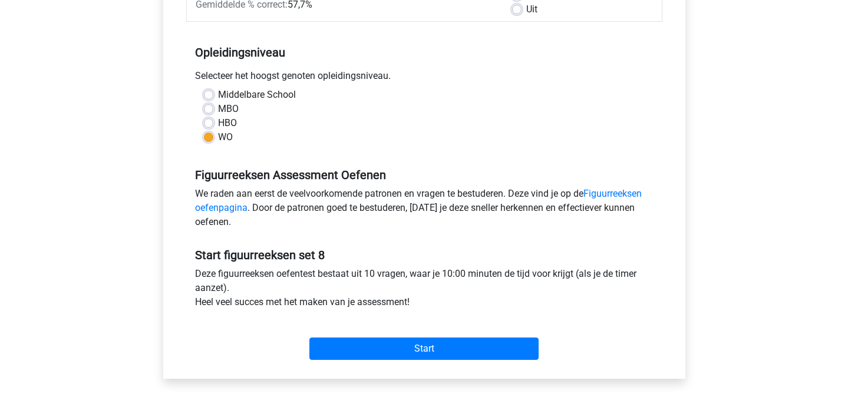
scroll to position [208, 0]
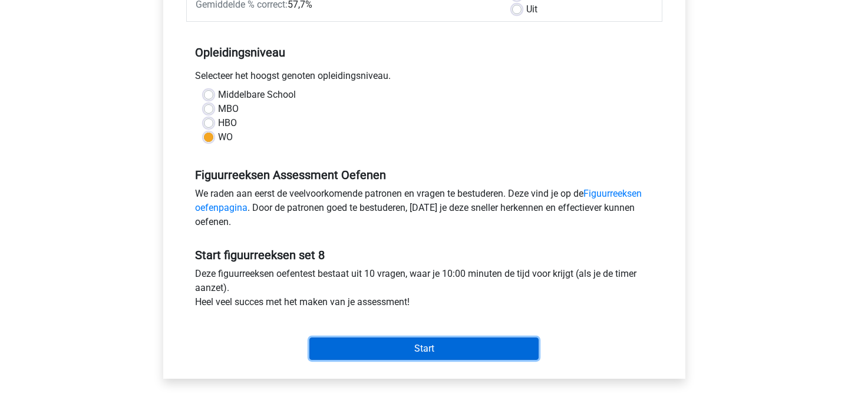
click at [408, 352] on input "Start" at bounding box center [424, 349] width 229 height 22
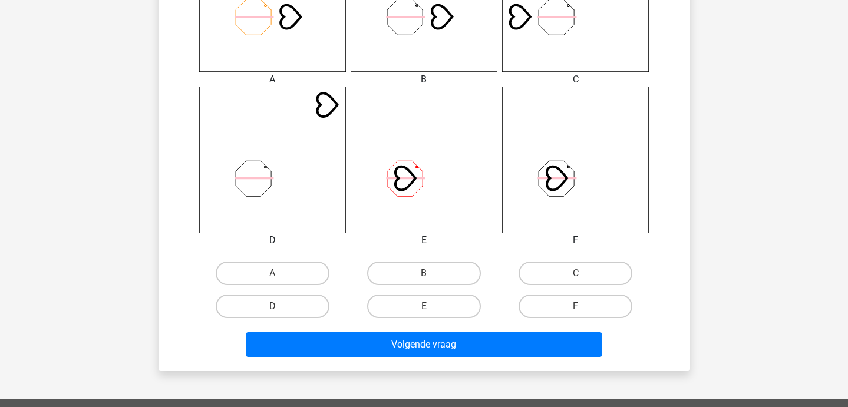
scroll to position [438, 0]
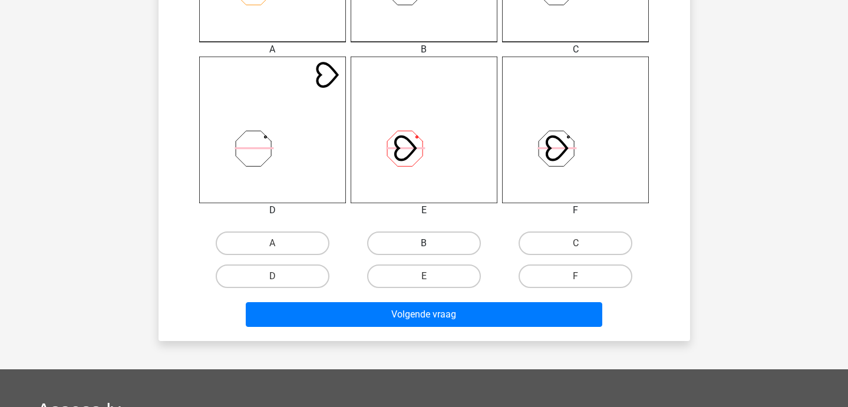
click at [438, 248] on label "B" at bounding box center [424, 244] width 114 height 24
click at [432, 248] on input "B" at bounding box center [428, 247] width 8 height 8
radio input "true"
click at [440, 345] on div "Phoebe phoebewardropper@gmail.com Nederlands English" at bounding box center [424, 121] width 848 height 1119
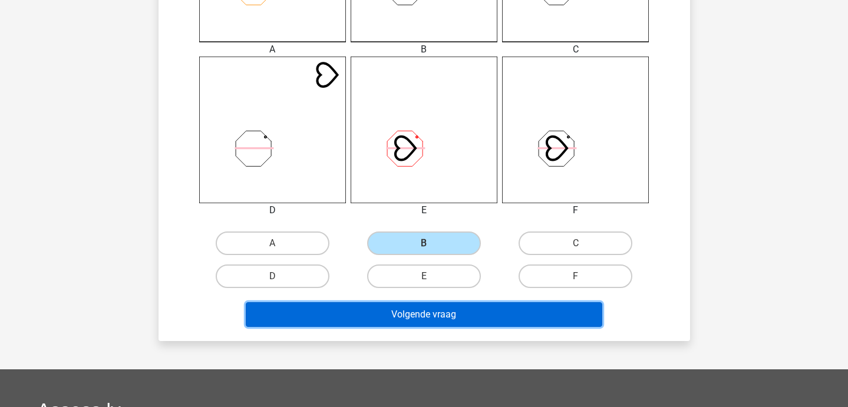
click at [444, 318] on button "Volgende vraag" at bounding box center [424, 314] width 357 height 25
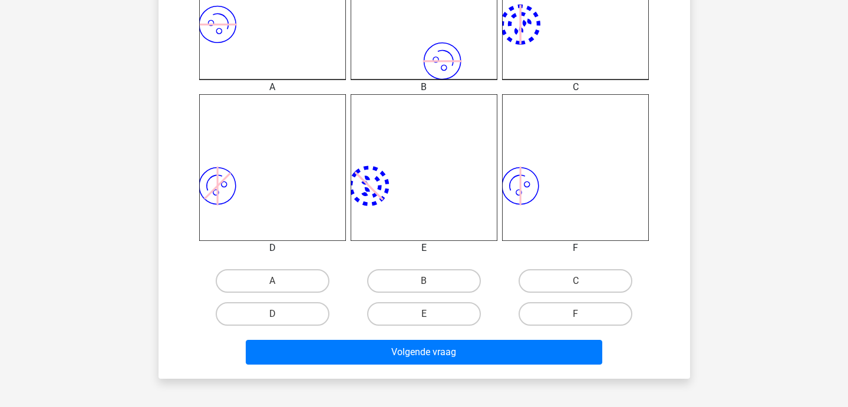
scroll to position [397, 0]
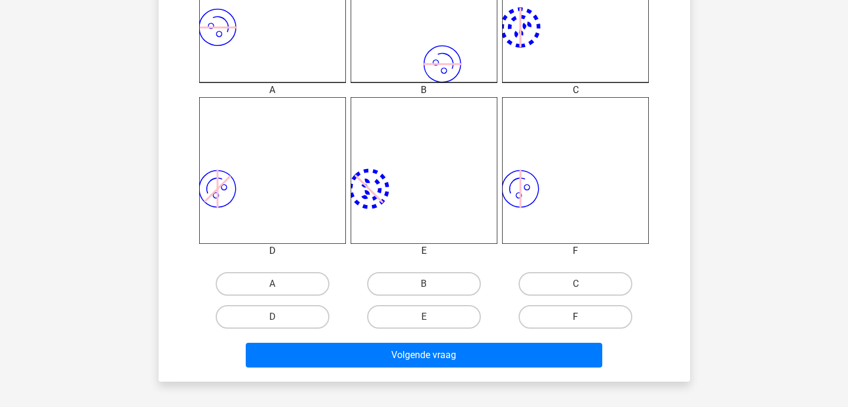
click at [568, 317] on label "F" at bounding box center [576, 317] width 114 height 24
click at [576, 317] on input "F" at bounding box center [580, 321] width 8 height 8
radio input "true"
click at [558, 342] on div "Volgende vraag" at bounding box center [424, 353] width 494 height 39
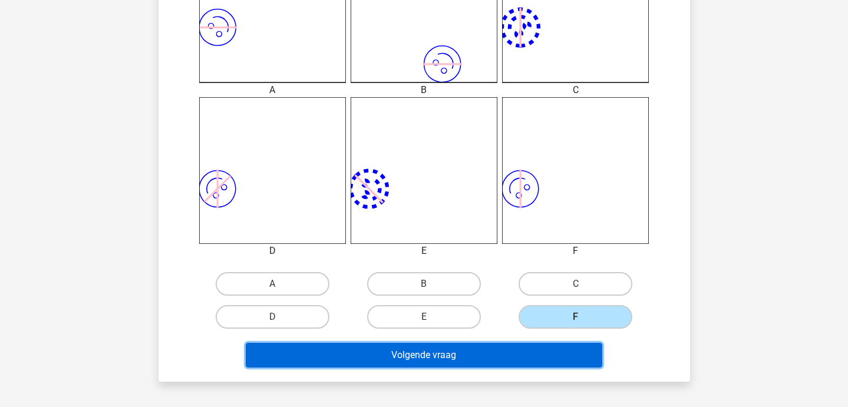
click at [541, 354] on button "Volgende vraag" at bounding box center [424, 355] width 357 height 25
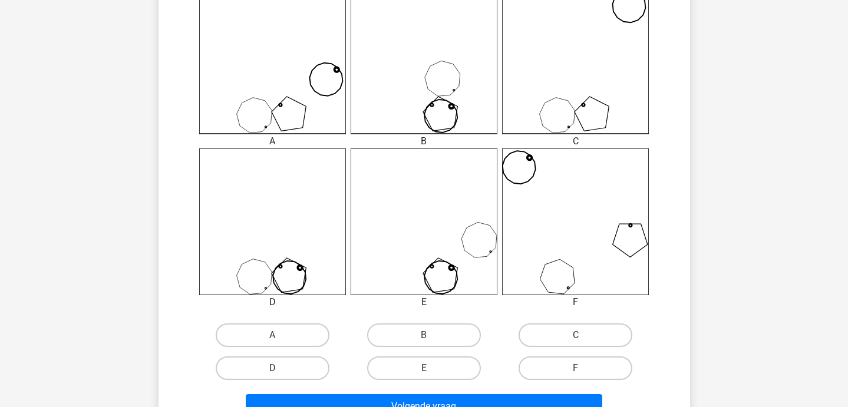
scroll to position [345, 0]
click at [291, 332] on label "A" at bounding box center [273, 336] width 114 height 24
click at [280, 336] on input "A" at bounding box center [276, 340] width 8 height 8
radio input "true"
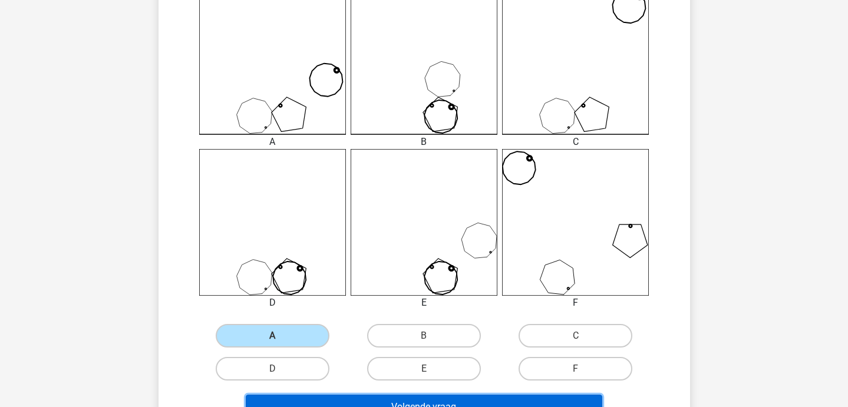
click at [363, 401] on button "Volgende vraag" at bounding box center [424, 407] width 357 height 25
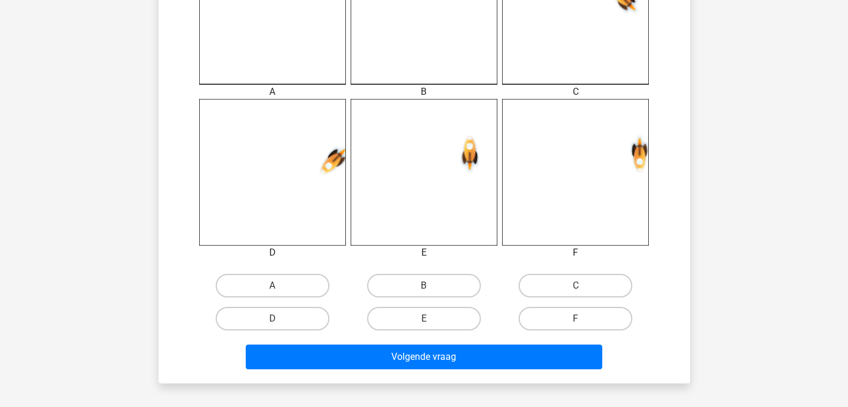
scroll to position [397, 0]
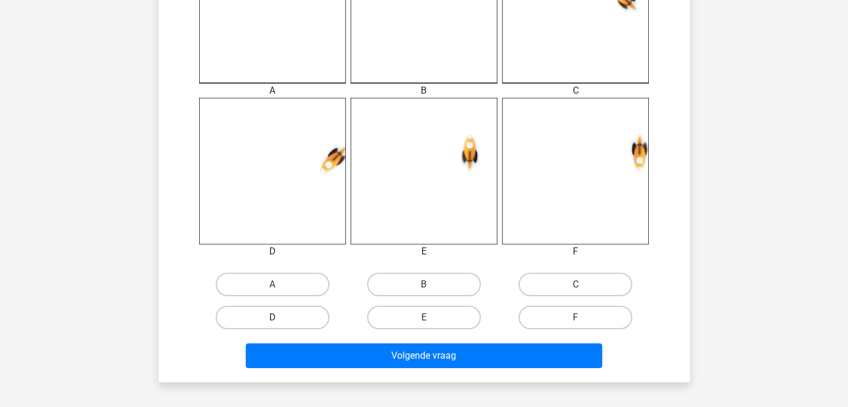
click at [305, 325] on label "D" at bounding box center [273, 318] width 114 height 24
click at [280, 325] on input "D" at bounding box center [276, 322] width 8 height 8
radio input "true"
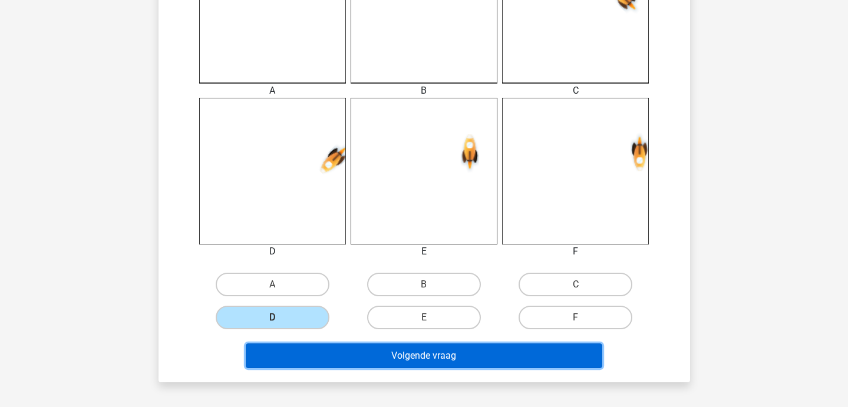
click at [313, 352] on button "Volgende vraag" at bounding box center [424, 356] width 357 height 25
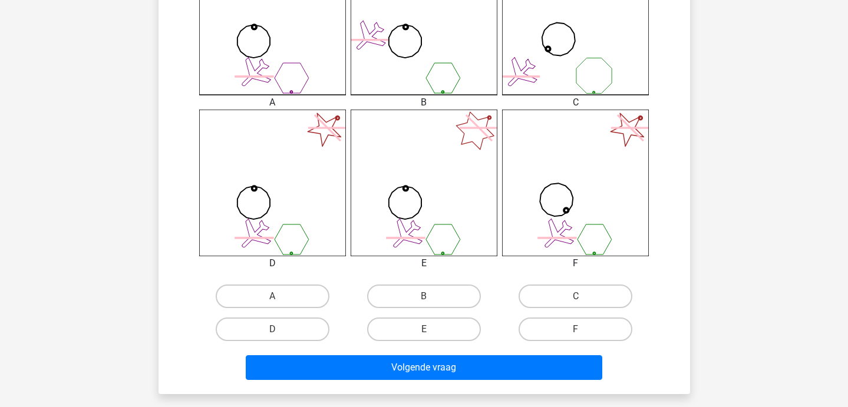
scroll to position [387, 0]
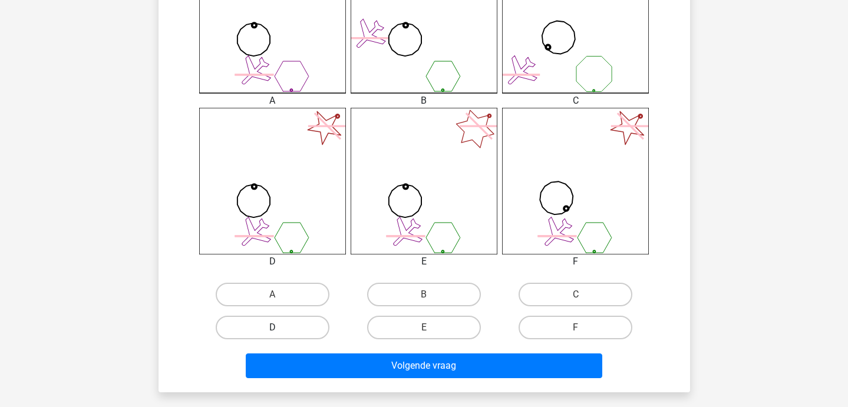
click at [306, 325] on label "D" at bounding box center [273, 328] width 114 height 24
click at [280, 328] on input "D" at bounding box center [276, 332] width 8 height 8
radio input "true"
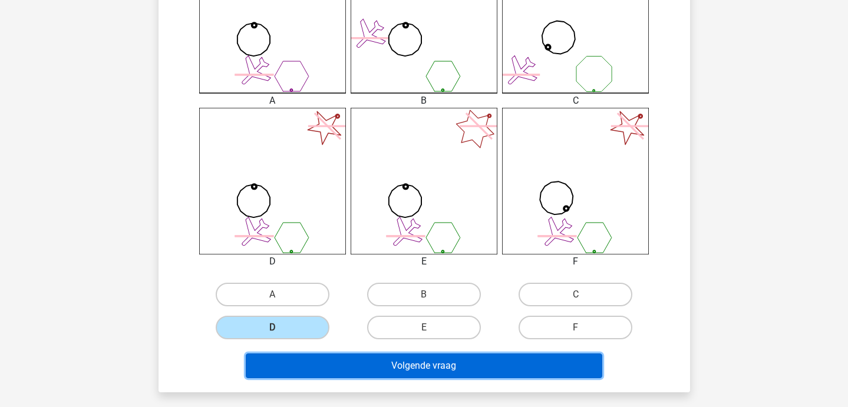
click at [341, 364] on button "Volgende vraag" at bounding box center [424, 366] width 357 height 25
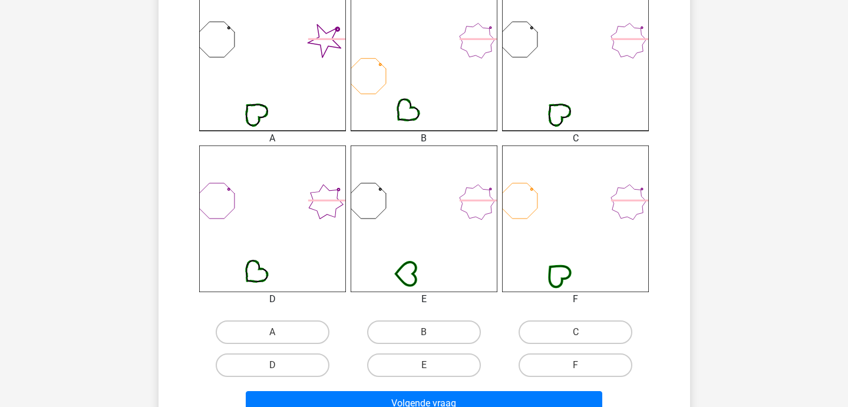
scroll to position [348, 0]
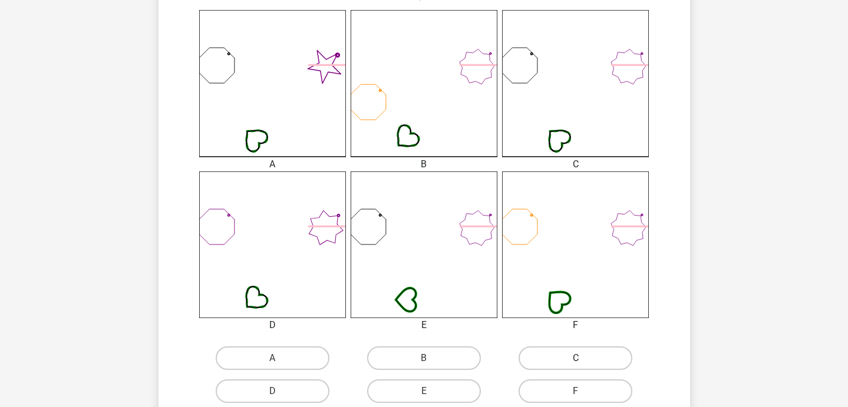
click at [564, 360] on label "C" at bounding box center [576, 359] width 114 height 24
click at [576, 360] on input "C" at bounding box center [580, 362] width 8 height 8
radio input "true"
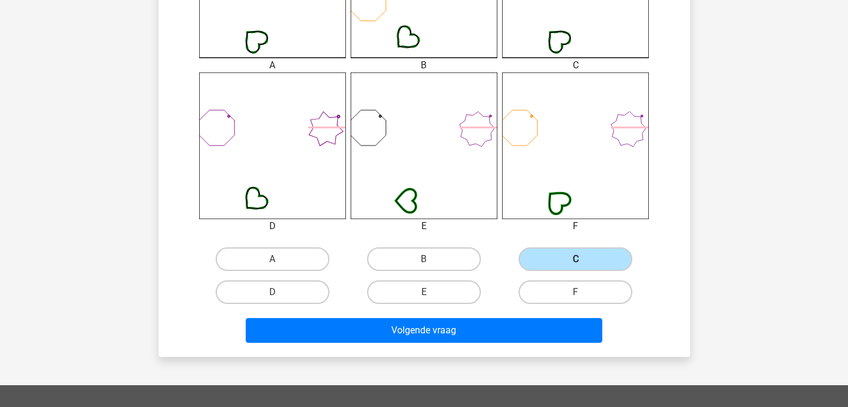
scroll to position [459, 0]
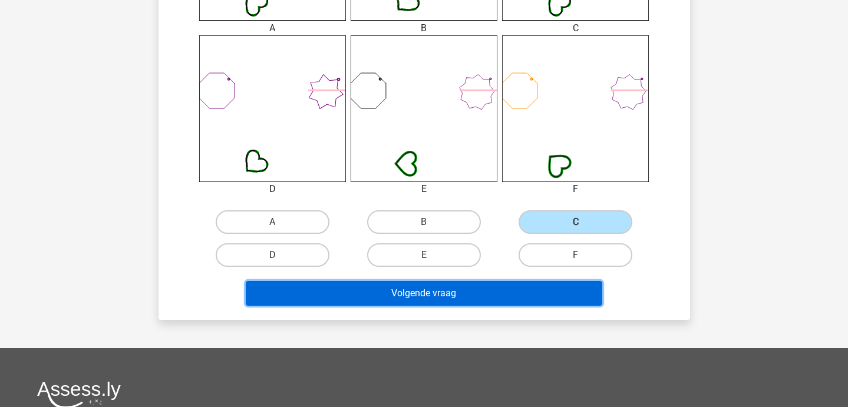
click at [470, 294] on button "Volgende vraag" at bounding box center [424, 293] width 357 height 25
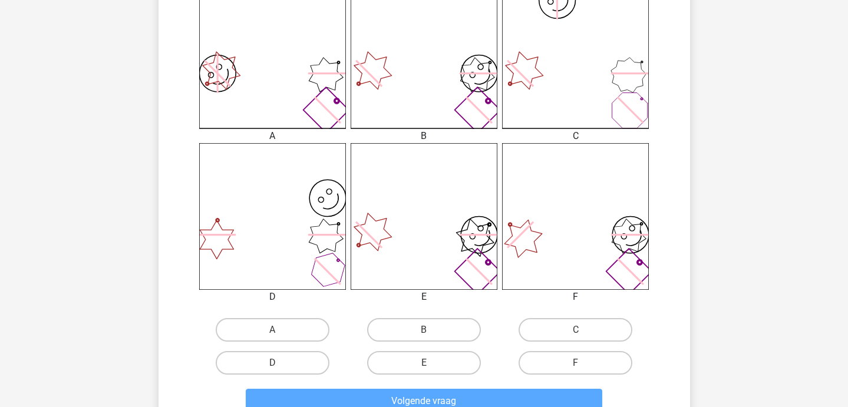
scroll to position [377, 0]
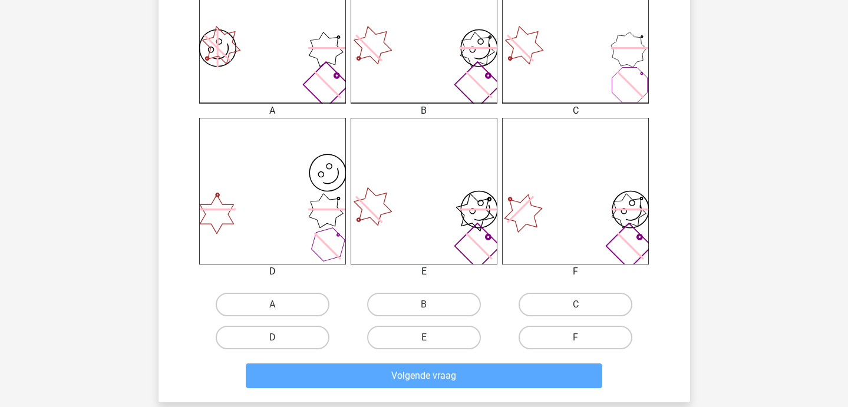
click at [430, 305] on input "B" at bounding box center [428, 309] width 8 height 8
radio input "true"
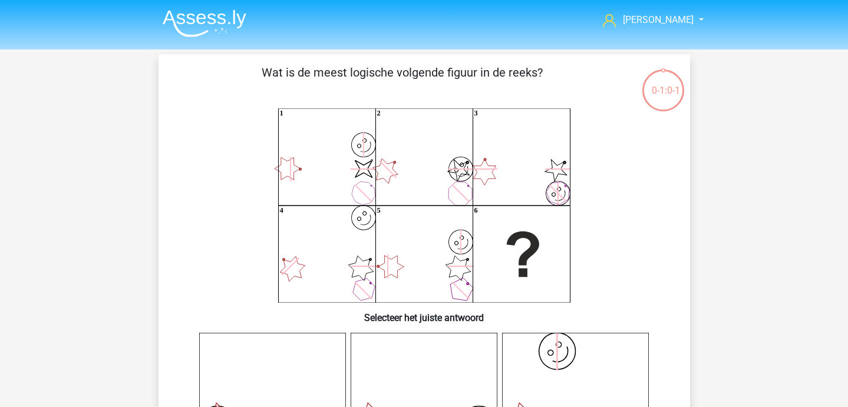
scroll to position [377, 0]
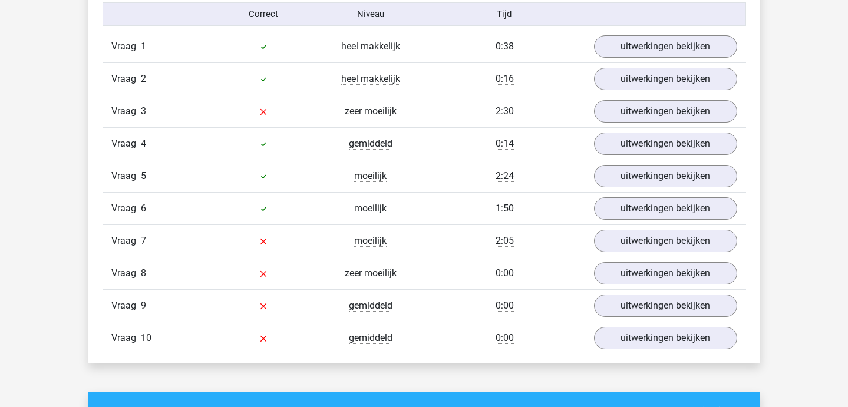
scroll to position [784, 0]
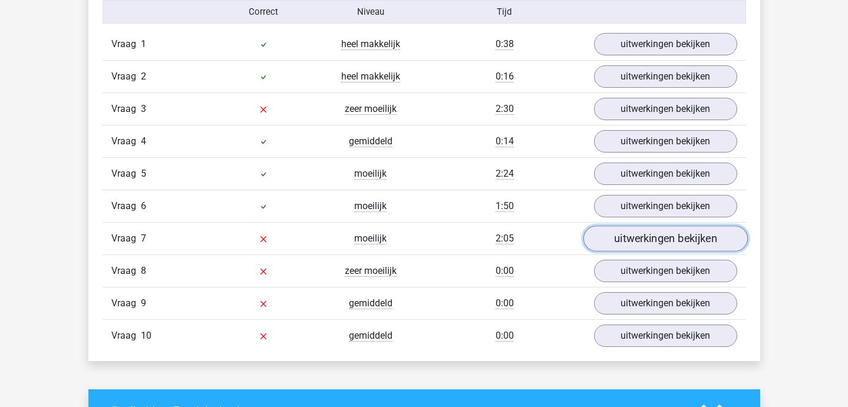
click at [608, 246] on link "uitwerkingen bekijken" at bounding box center [665, 239] width 164 height 26
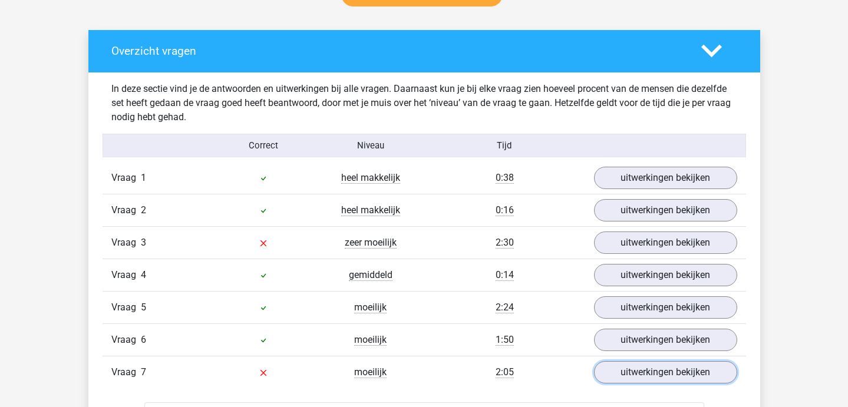
scroll to position [638, 0]
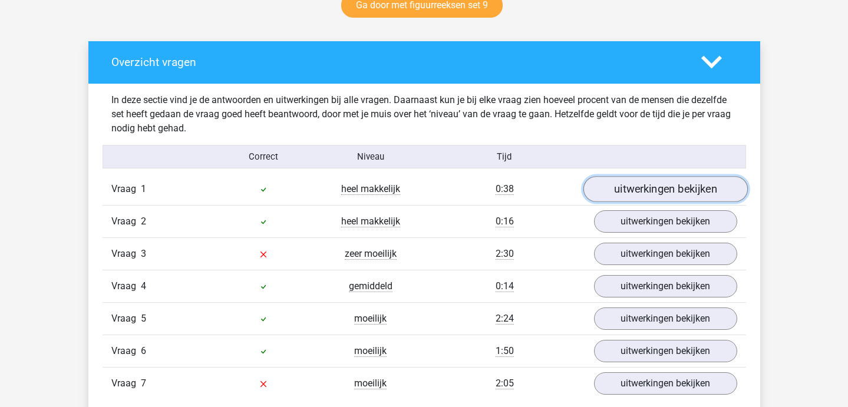
click at [616, 183] on link "uitwerkingen bekijken" at bounding box center [665, 189] width 164 height 26
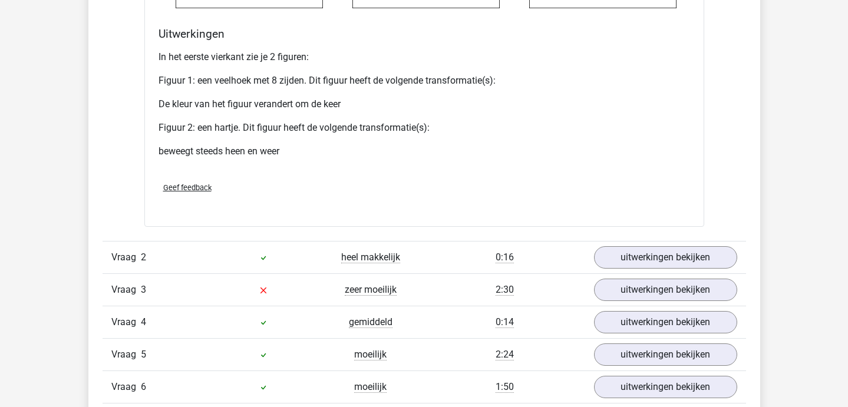
scroll to position [1447, 0]
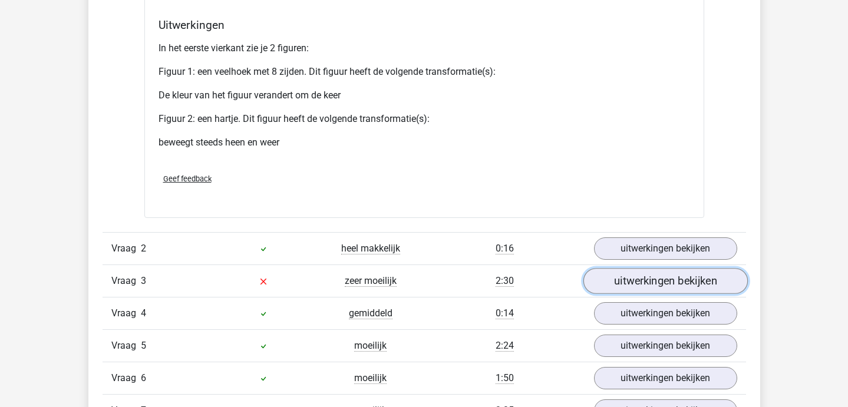
click at [597, 275] on link "uitwerkingen bekijken" at bounding box center [665, 281] width 164 height 26
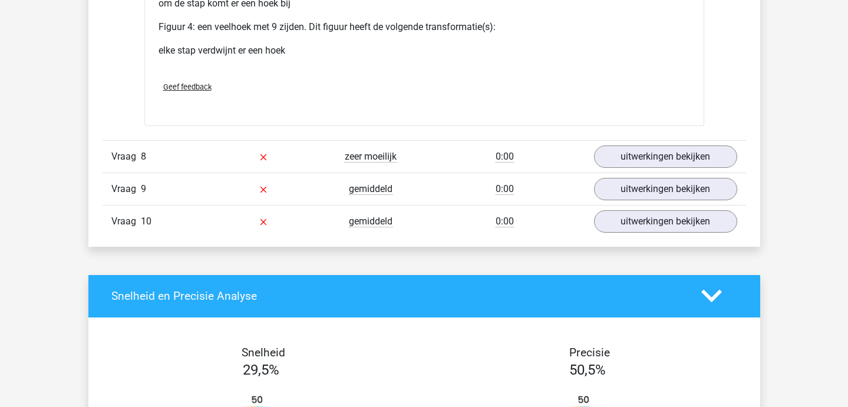
scroll to position [3629, 0]
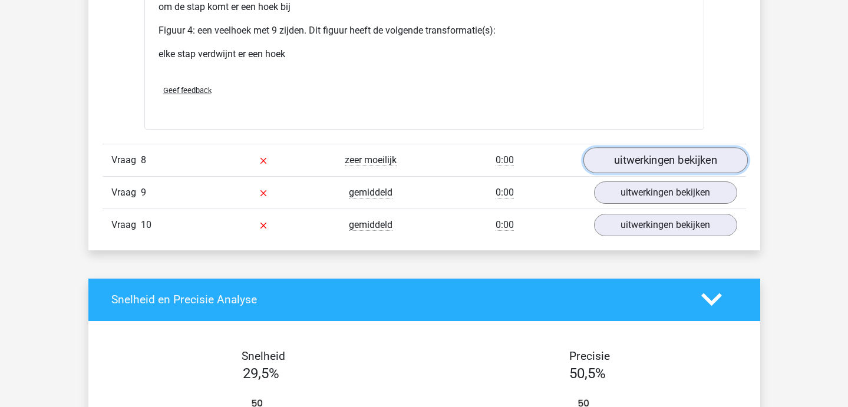
click at [621, 154] on link "uitwerkingen bekijken" at bounding box center [665, 160] width 164 height 26
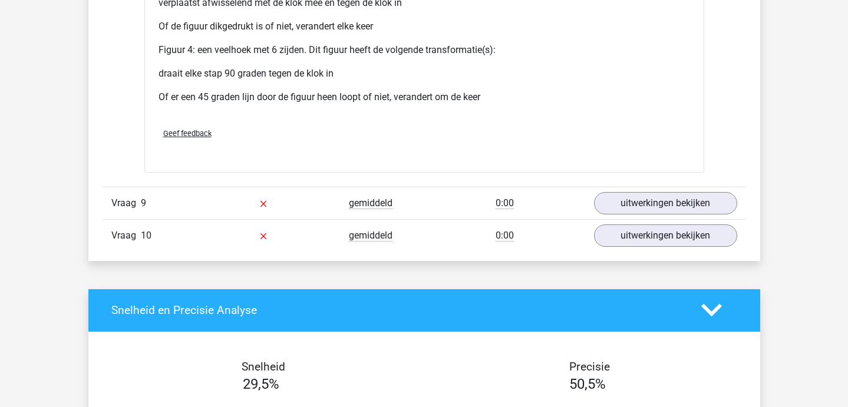
scroll to position [4597, 0]
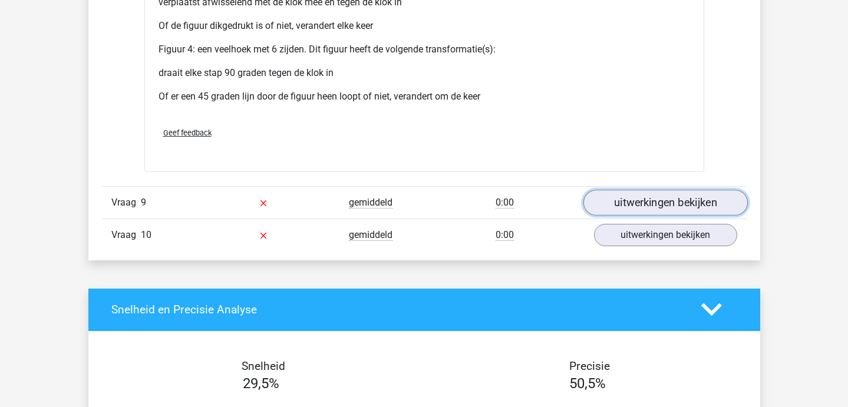
click at [605, 205] on link "uitwerkingen bekijken" at bounding box center [665, 203] width 164 height 26
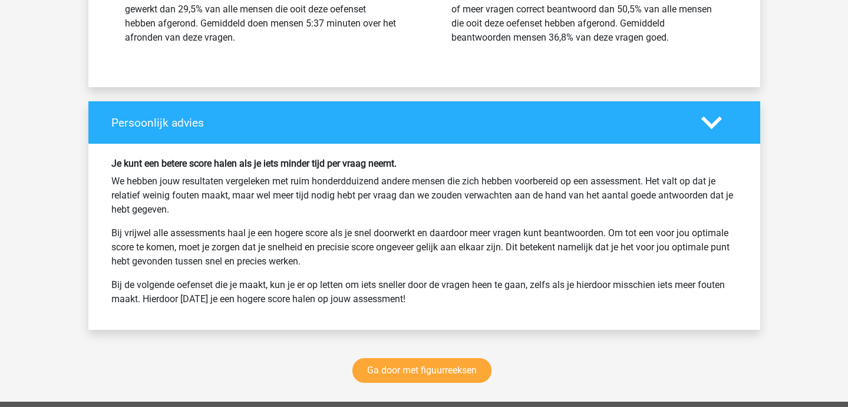
scroll to position [6110, 0]
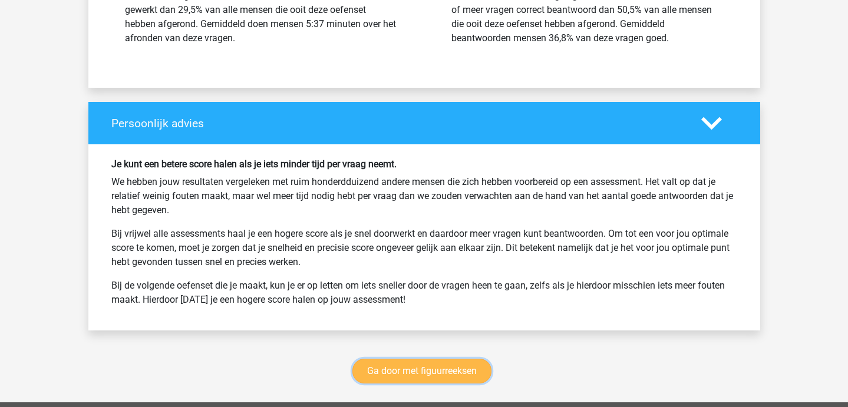
click at [404, 377] on link "Ga door met figuurreeksen" at bounding box center [422, 371] width 139 height 25
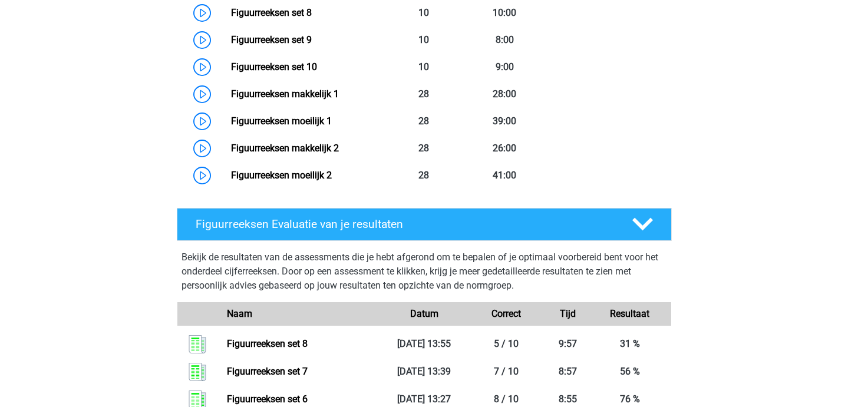
scroll to position [819, 0]
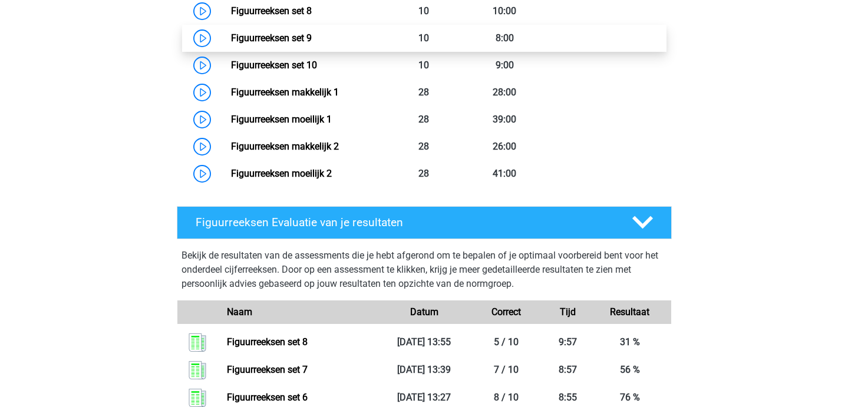
click at [312, 44] on link "Figuurreeksen set 9" at bounding box center [271, 37] width 81 height 11
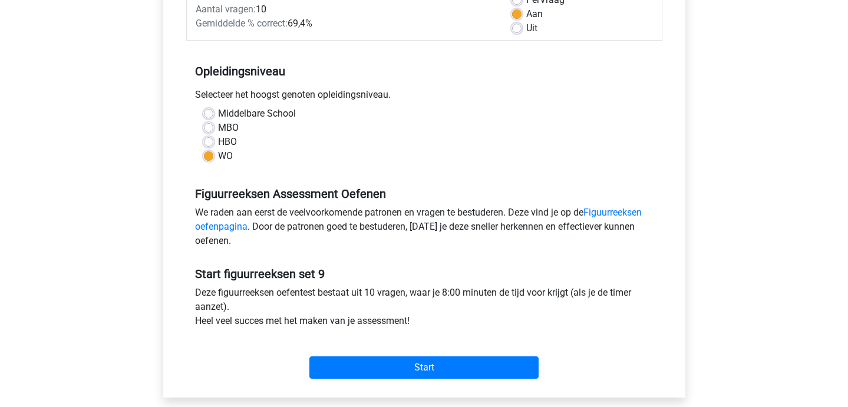
scroll to position [205, 0]
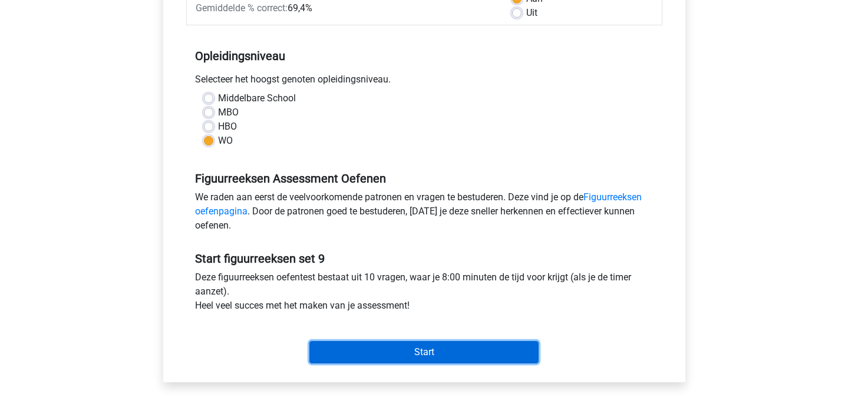
click at [346, 345] on input "Start" at bounding box center [424, 352] width 229 height 22
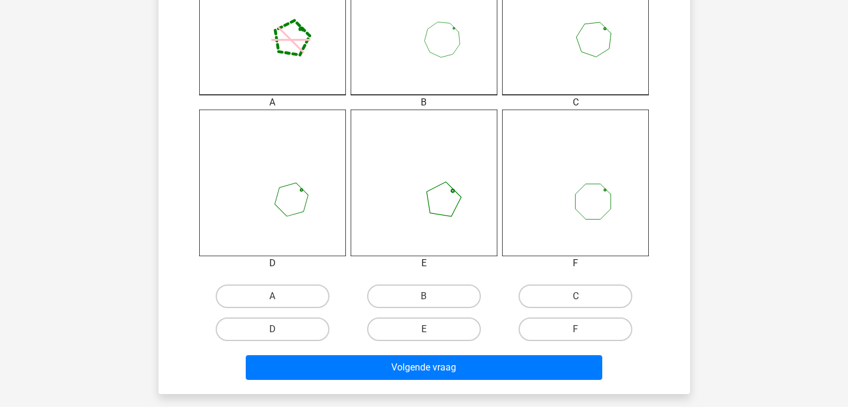
scroll to position [384, 0]
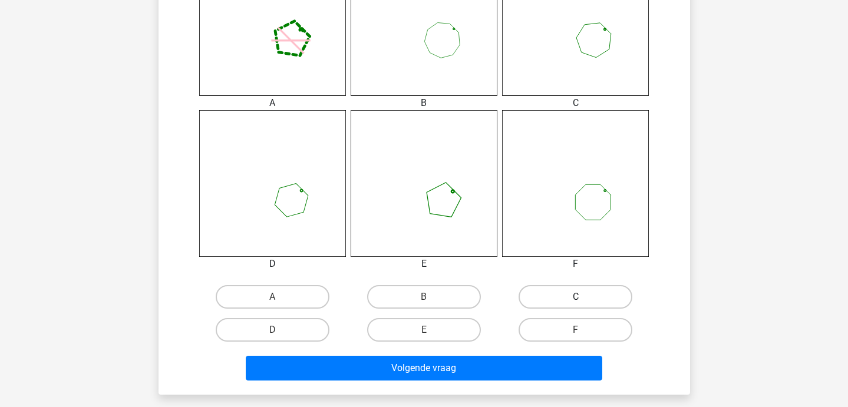
click at [550, 299] on label "C" at bounding box center [576, 297] width 114 height 24
click at [576, 299] on input "C" at bounding box center [580, 301] width 8 height 8
radio input "true"
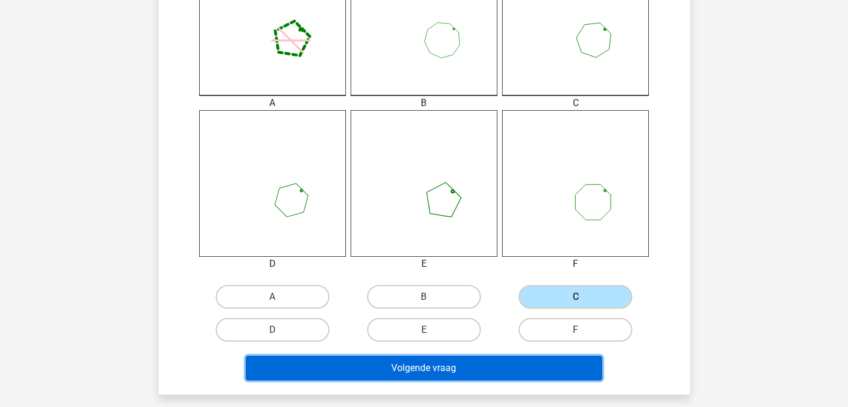
click at [518, 361] on button "Volgende vraag" at bounding box center [424, 368] width 357 height 25
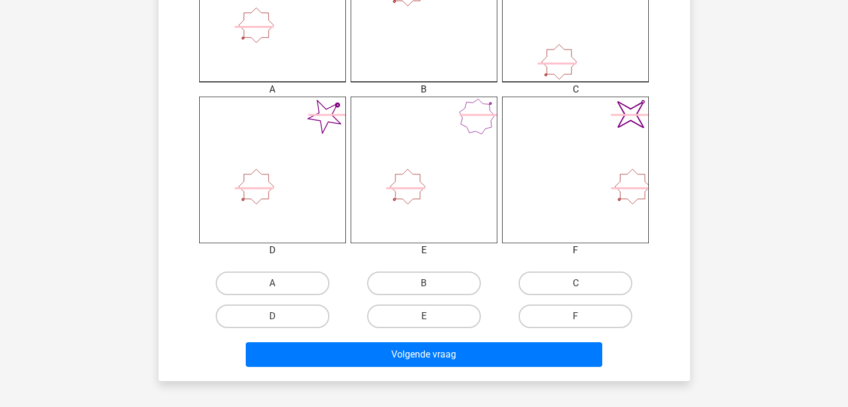
scroll to position [399, 0]
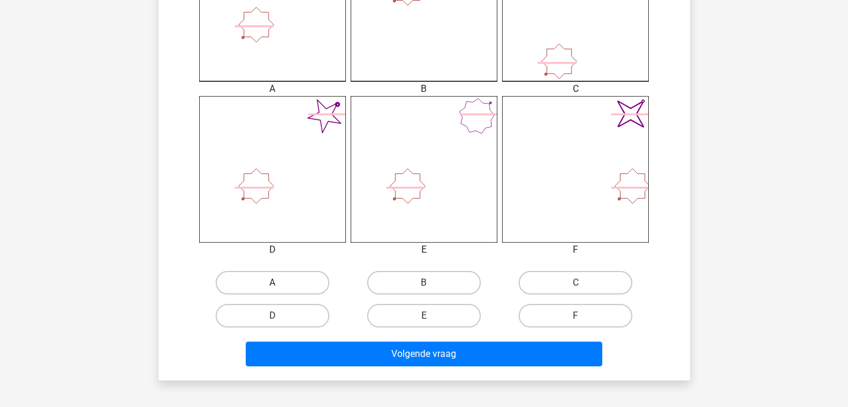
click at [312, 283] on label "A" at bounding box center [273, 283] width 114 height 24
click at [280, 283] on input "A" at bounding box center [276, 287] width 8 height 8
radio input "true"
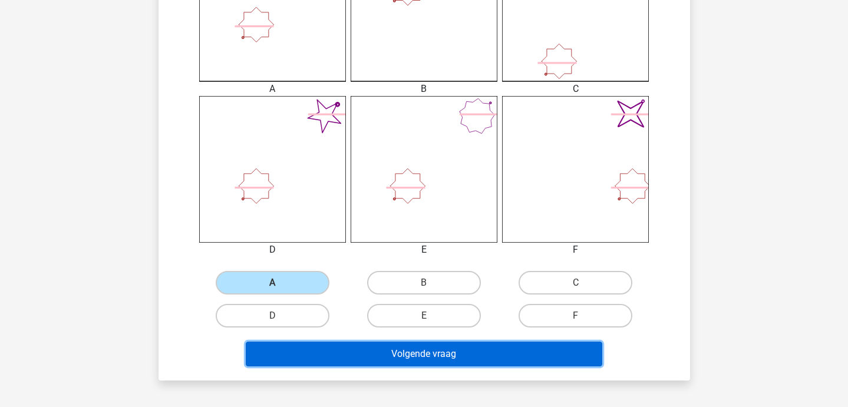
click at [362, 353] on button "Volgende vraag" at bounding box center [424, 354] width 357 height 25
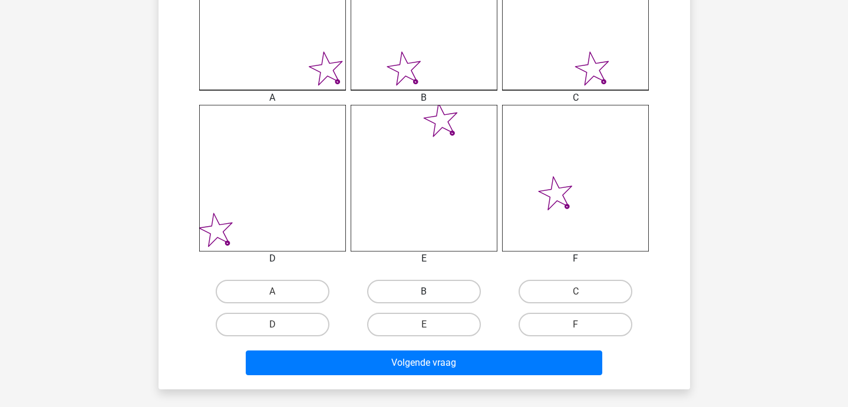
scroll to position [392, 0]
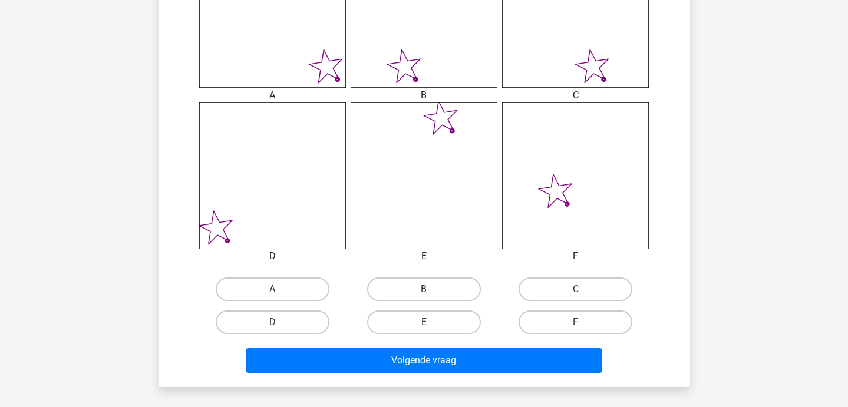
click at [302, 280] on label "A" at bounding box center [273, 290] width 114 height 24
click at [280, 289] on input "A" at bounding box center [276, 293] width 8 height 8
radio input "true"
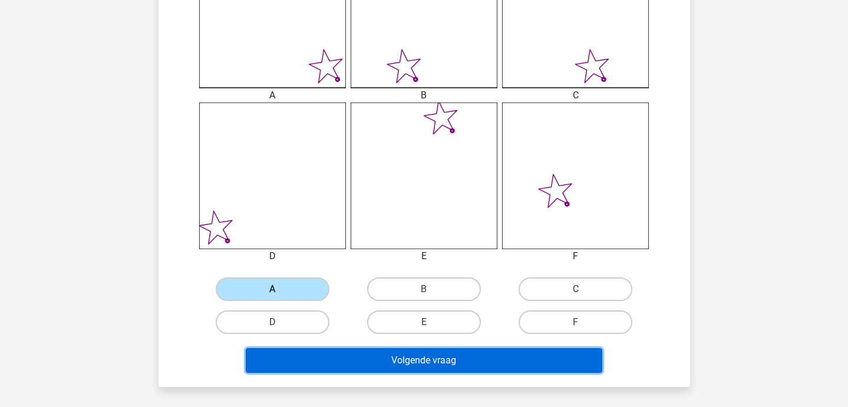
click at [332, 355] on button "Volgende vraag" at bounding box center [424, 360] width 357 height 25
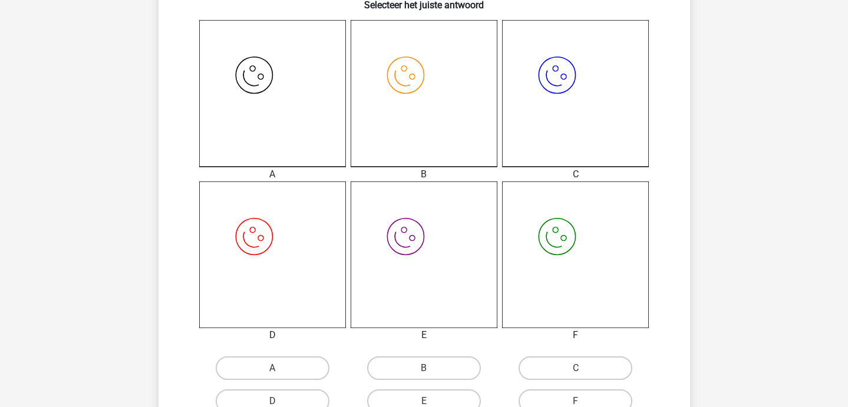
scroll to position [321, 0]
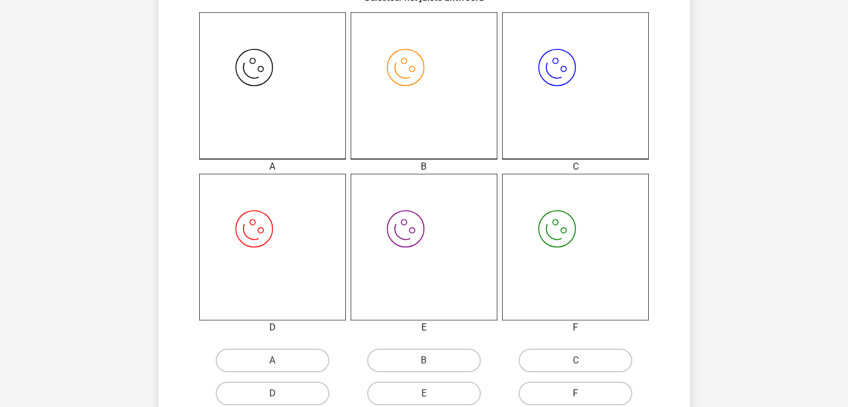
click at [567, 393] on label "F" at bounding box center [576, 394] width 114 height 24
click at [576, 394] on input "F" at bounding box center [580, 398] width 8 height 8
radio input "true"
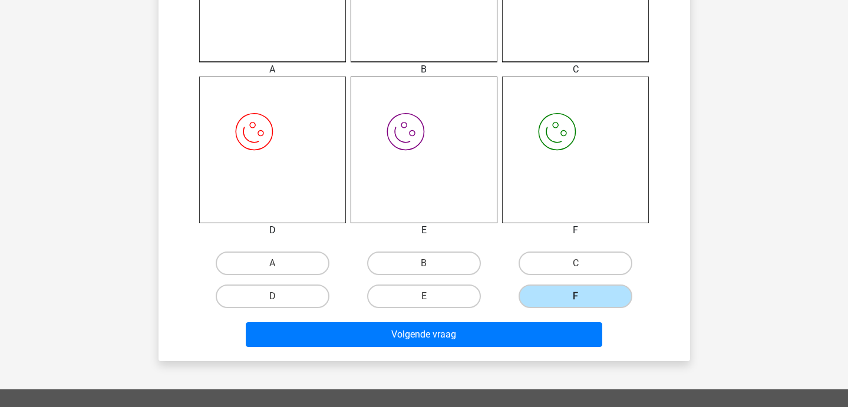
scroll to position [452, 0]
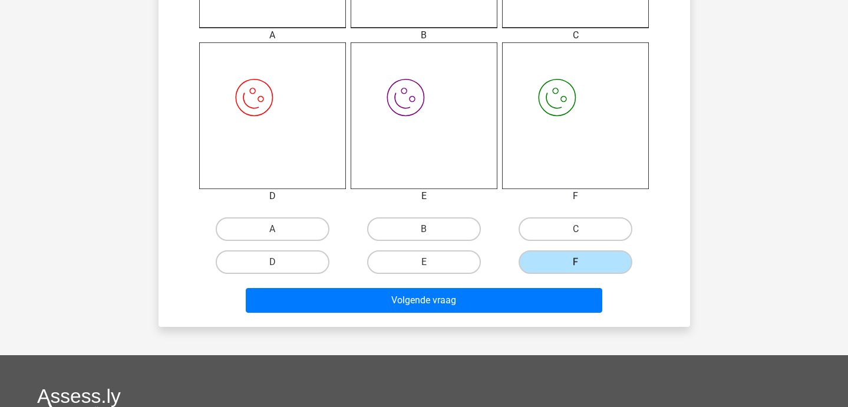
click at [494, 282] on div "Volgende vraag" at bounding box center [424, 298] width 494 height 39
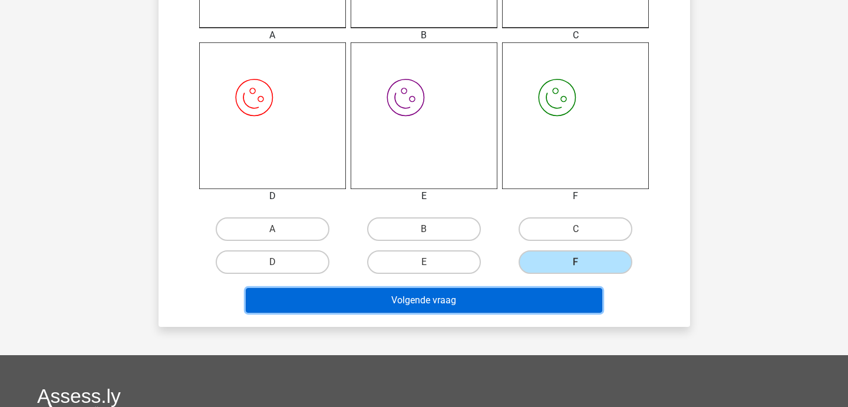
click at [485, 297] on button "Volgende vraag" at bounding box center [424, 300] width 357 height 25
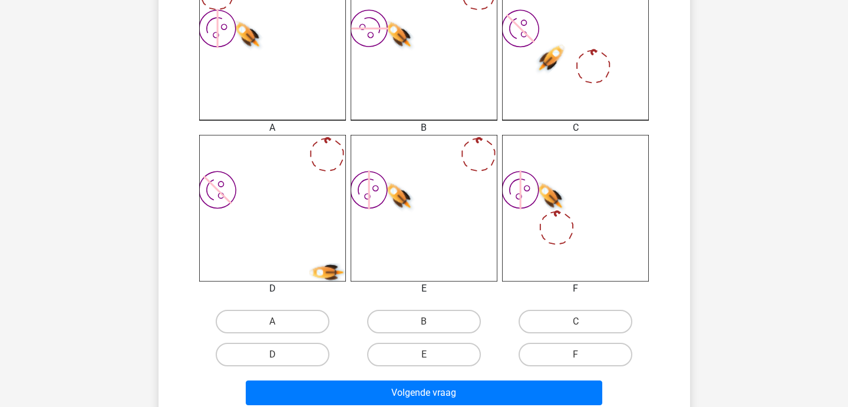
scroll to position [359, 0]
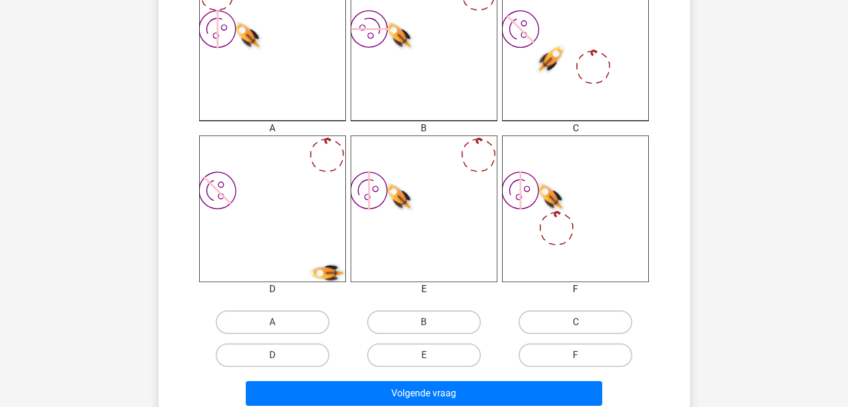
click at [399, 328] on label "B" at bounding box center [424, 323] width 114 height 24
click at [424, 328] on input "B" at bounding box center [428, 326] width 8 height 8
radio input "true"
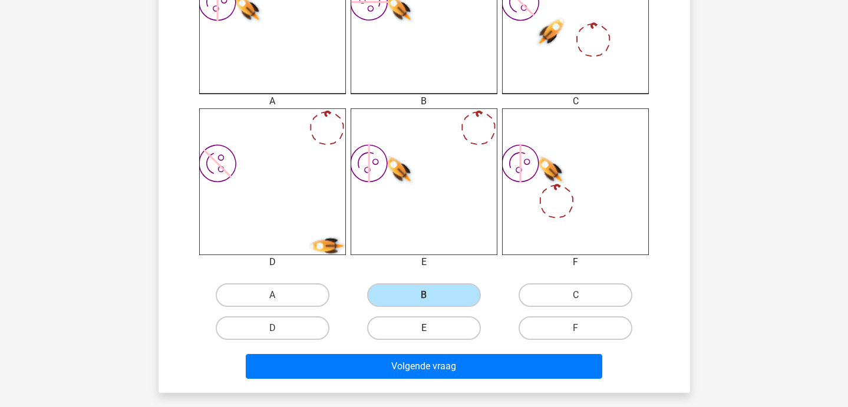
scroll to position [391, 0]
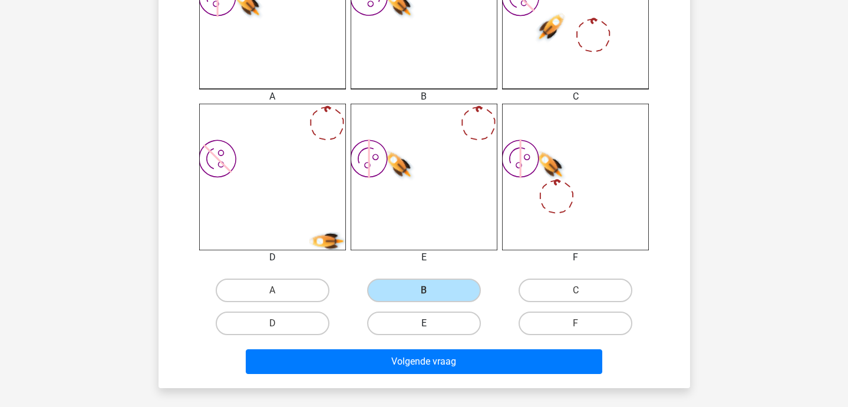
click at [433, 323] on label "E" at bounding box center [424, 324] width 114 height 24
click at [432, 324] on input "E" at bounding box center [428, 328] width 8 height 8
radio input "true"
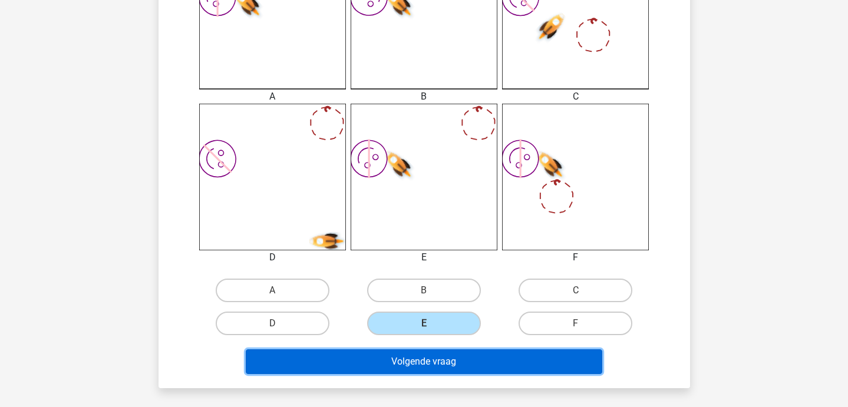
click at [429, 361] on button "Volgende vraag" at bounding box center [424, 362] width 357 height 25
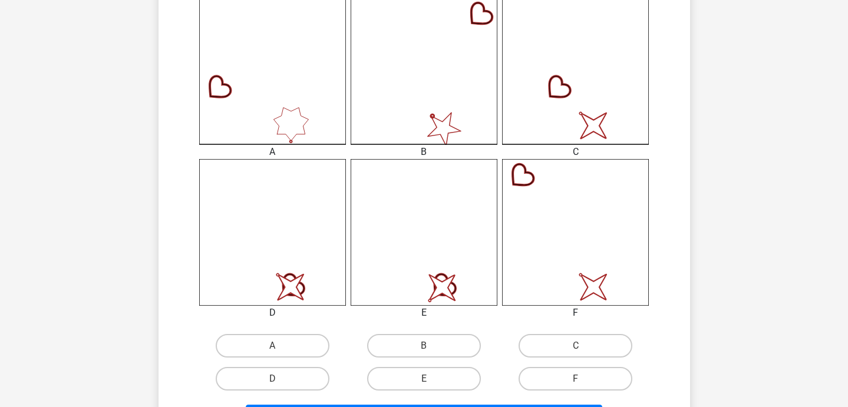
scroll to position [335, 0]
click at [557, 383] on label "F" at bounding box center [576, 380] width 114 height 24
click at [576, 383] on input "F" at bounding box center [580, 384] width 8 height 8
radio input "true"
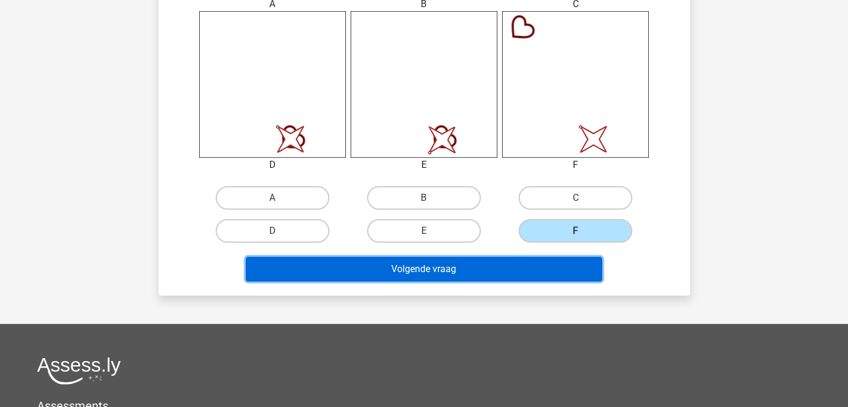
click at [536, 266] on button "Volgende vraag" at bounding box center [424, 269] width 357 height 25
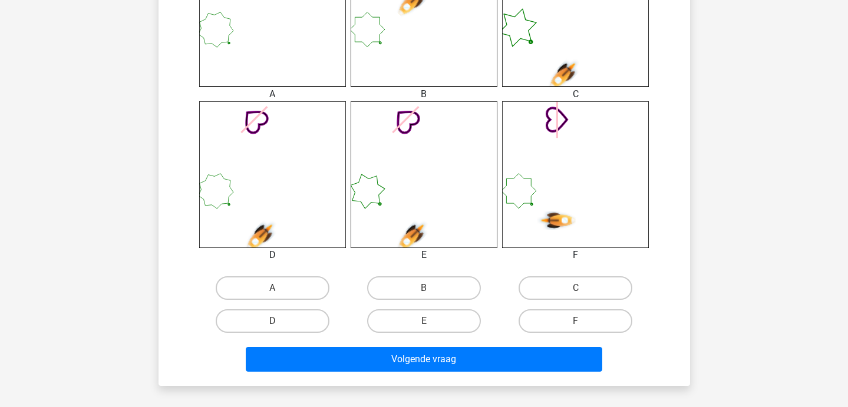
scroll to position [395, 0]
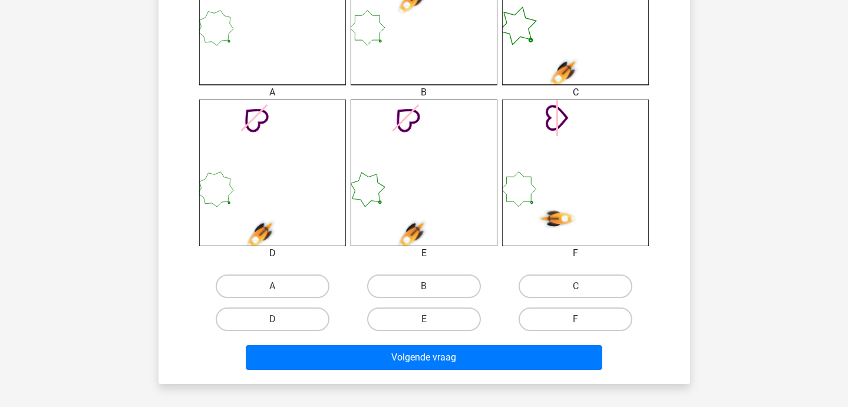
click at [338, 315] on div "D" at bounding box center [273, 320] width 142 height 24
click at [329, 315] on div "D" at bounding box center [273, 320] width 142 height 24
click at [316, 314] on label "D" at bounding box center [273, 320] width 114 height 24
click at [280, 320] on input "D" at bounding box center [276, 324] width 8 height 8
radio input "true"
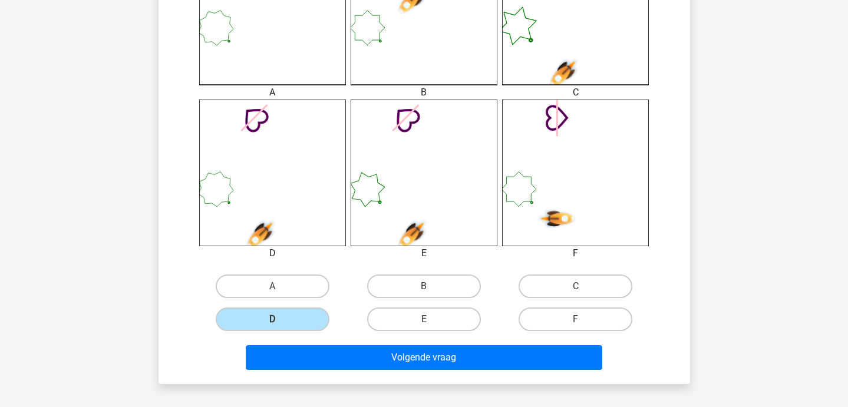
click at [348, 344] on div "Volgende vraag" at bounding box center [424, 355] width 494 height 39
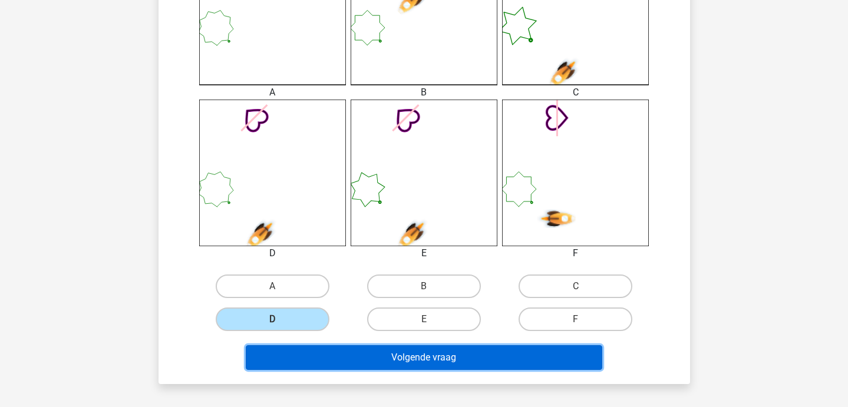
click at [348, 367] on button "Volgende vraag" at bounding box center [424, 357] width 357 height 25
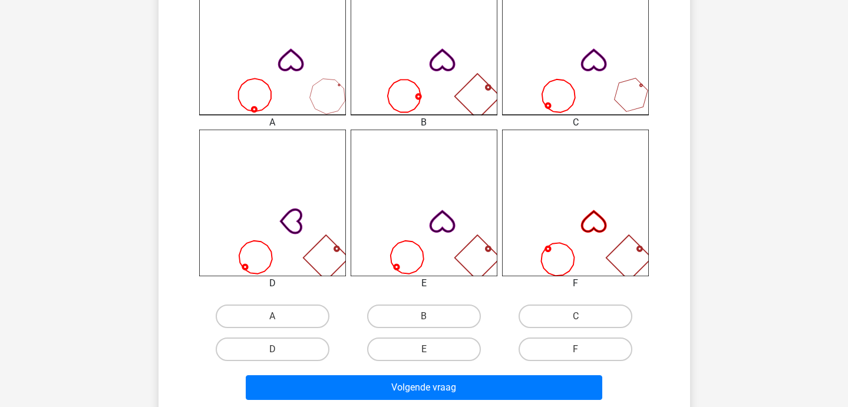
scroll to position [384, 0]
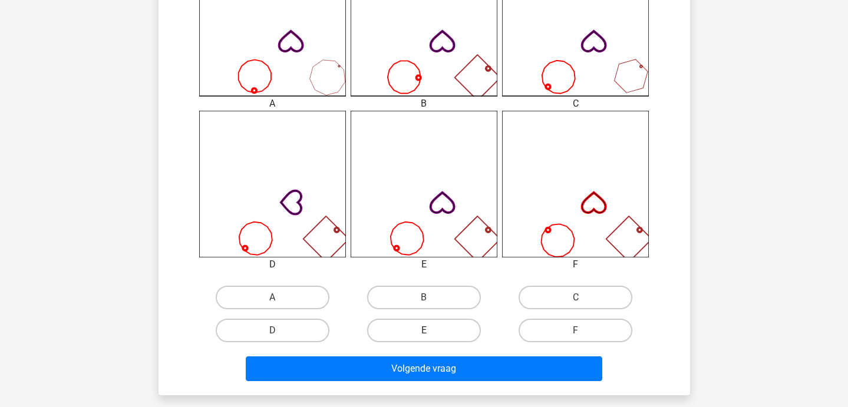
click at [416, 333] on label "E" at bounding box center [424, 331] width 114 height 24
click at [424, 333] on input "E" at bounding box center [428, 335] width 8 height 8
radio input "true"
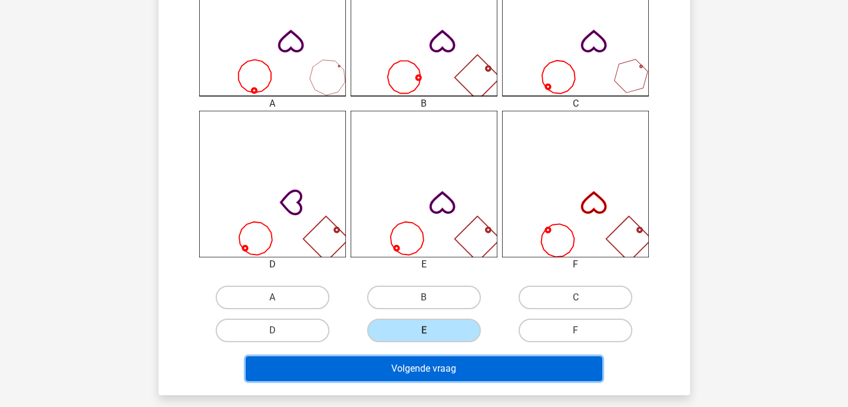
click at [416, 373] on button "Volgende vraag" at bounding box center [424, 369] width 357 height 25
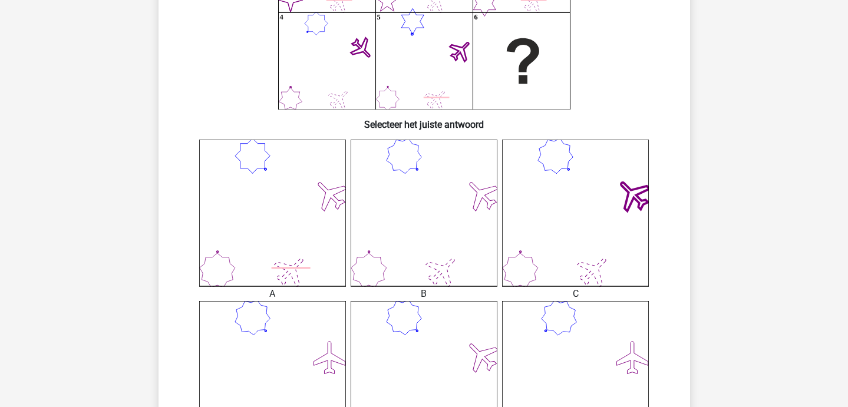
scroll to position [203, 0]
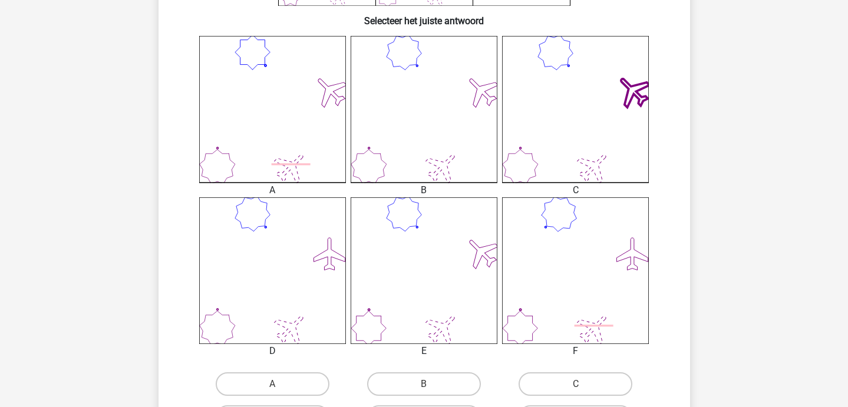
scroll to position [295, 0]
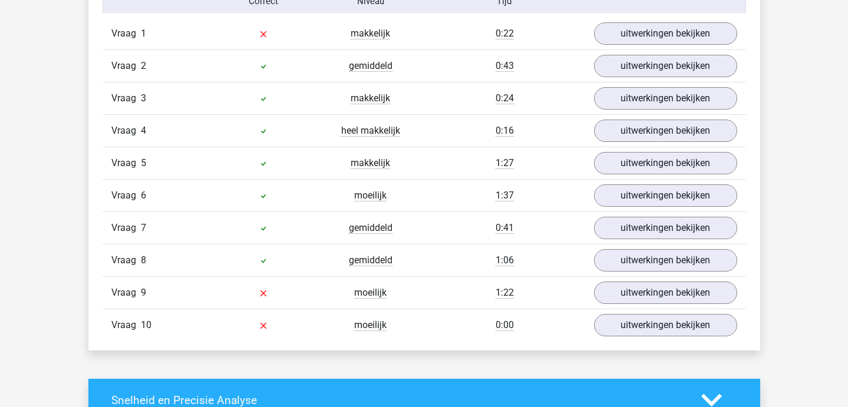
scroll to position [762, 0]
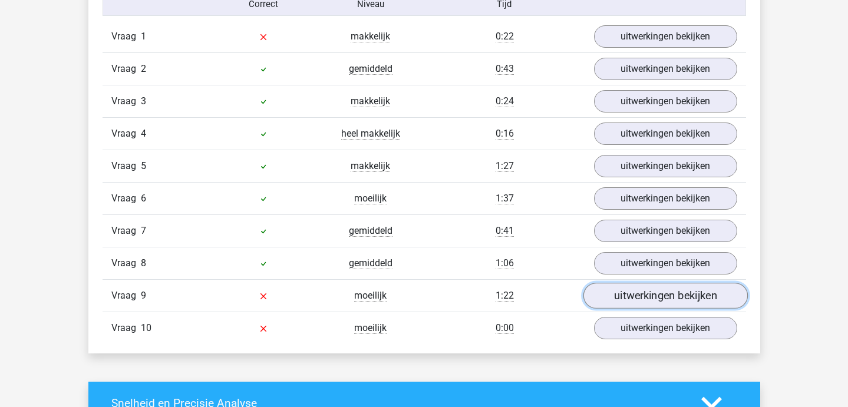
click at [629, 289] on link "uitwerkingen bekijken" at bounding box center [665, 296] width 164 height 26
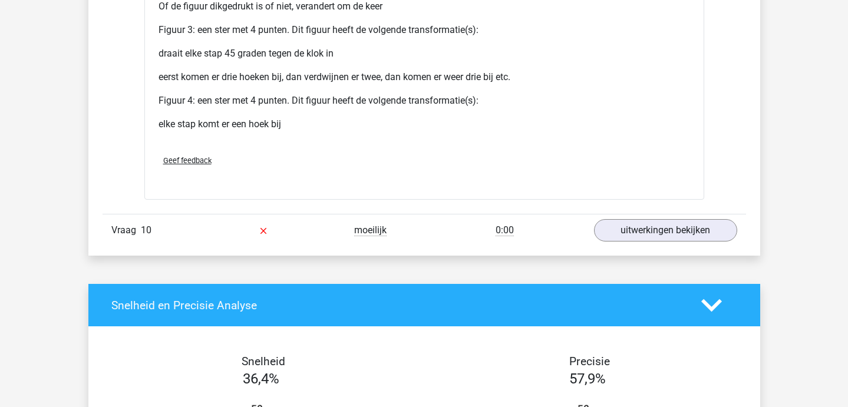
scroll to position [1838, 0]
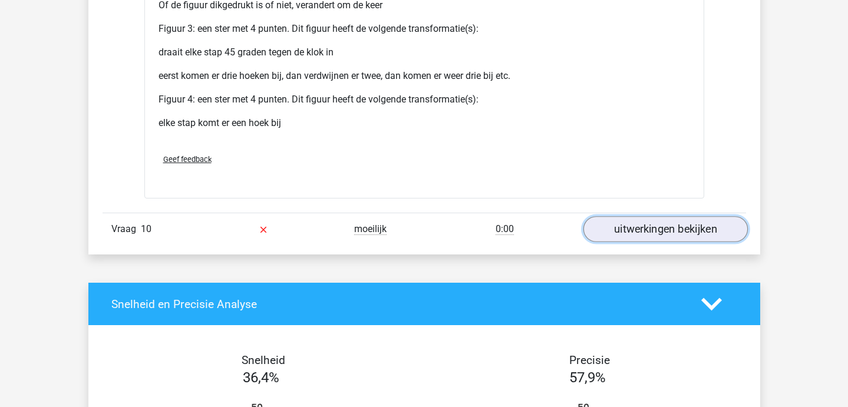
click at [618, 240] on link "uitwerkingen bekijken" at bounding box center [665, 229] width 164 height 26
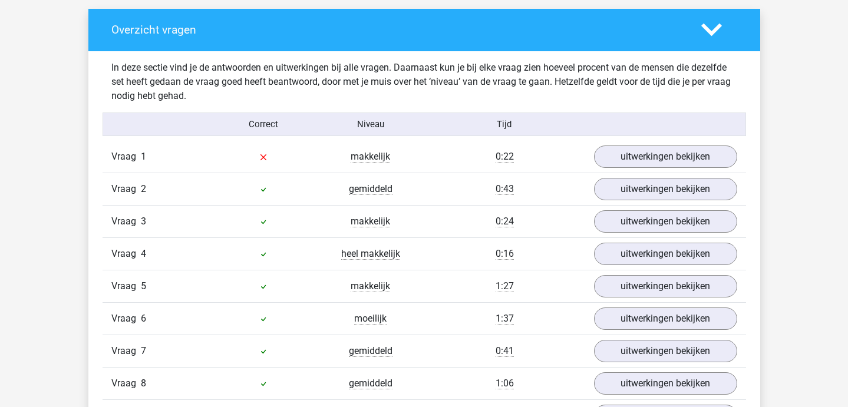
scroll to position [641, 0]
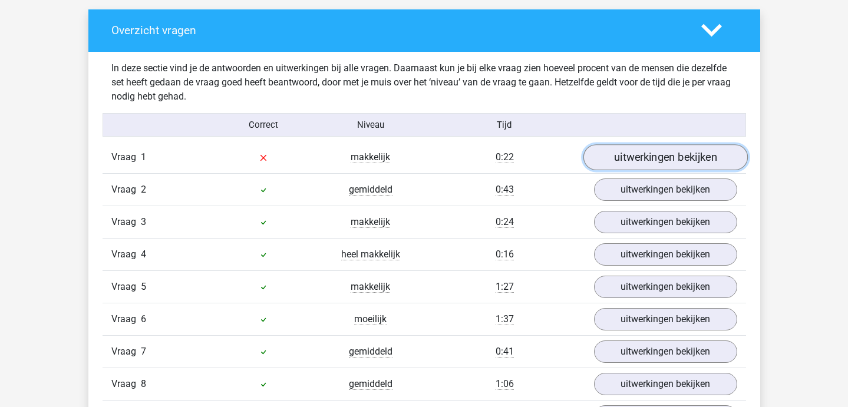
click at [633, 150] on link "uitwerkingen bekijken" at bounding box center [665, 157] width 164 height 26
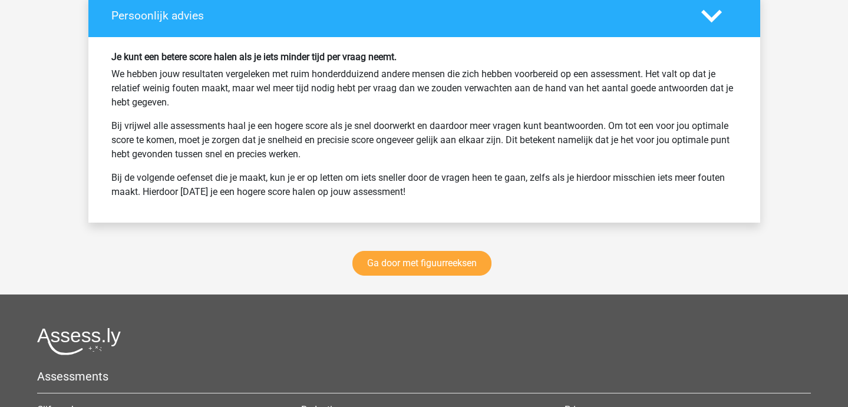
scroll to position [4211, 0]
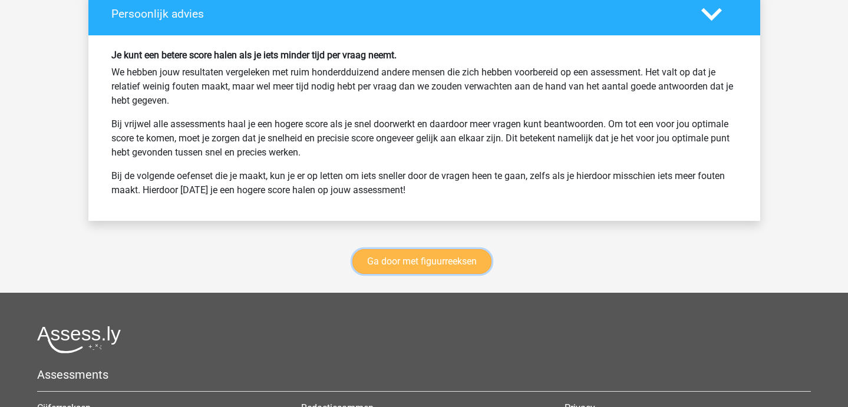
click at [433, 256] on link "Ga door met figuurreeksen" at bounding box center [422, 261] width 139 height 25
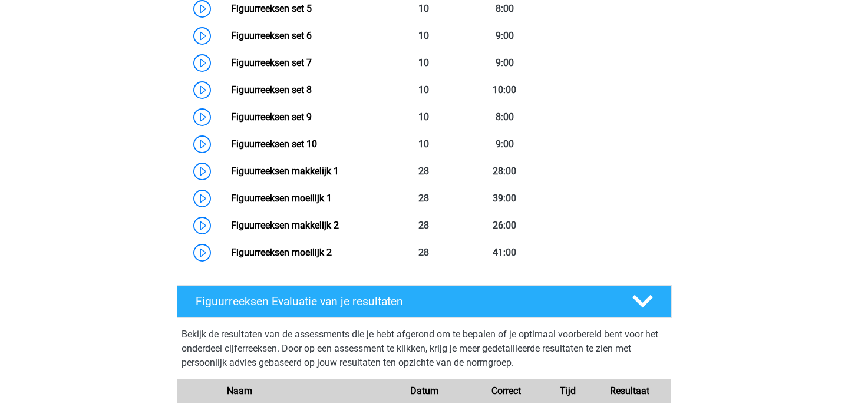
scroll to position [734, 0]
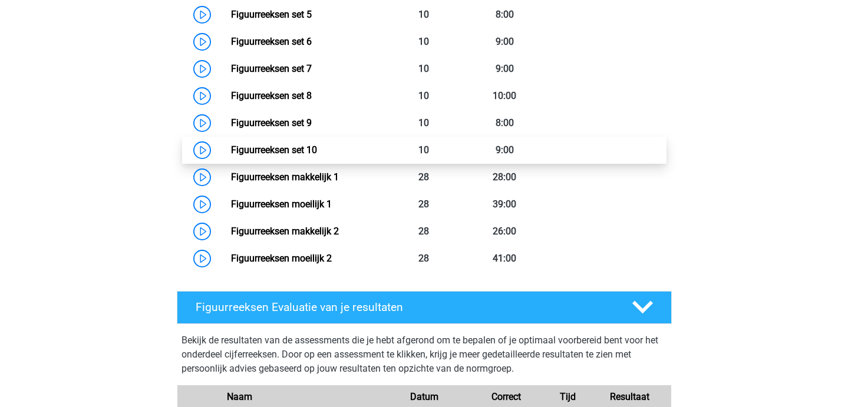
click at [317, 149] on link "Figuurreeksen set 10" at bounding box center [274, 149] width 86 height 11
